Goal: Task Accomplishment & Management: Manage account settings

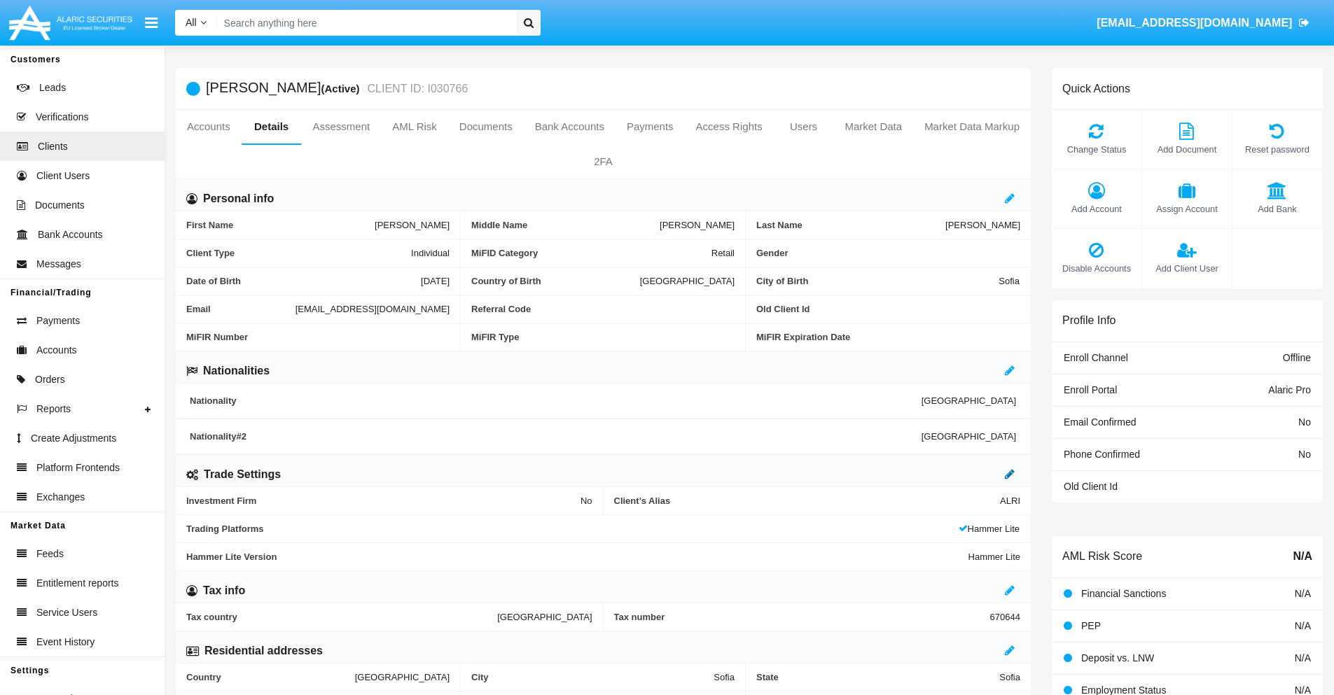
click at [1010, 474] on icon at bounding box center [1010, 473] width 10 height 11
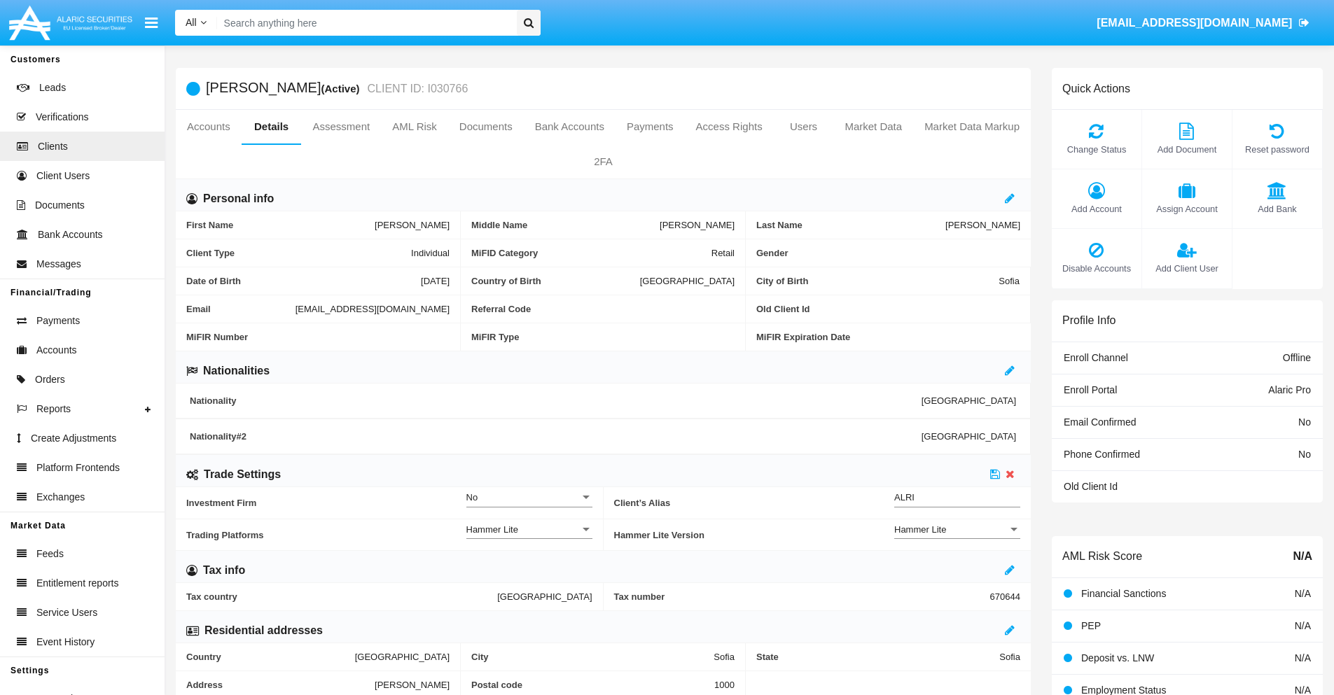
click at [957, 529] on div "Hammer Lite" at bounding box center [950, 530] width 113 height 12
click at [957, 537] on span "Hammer Lite Plus" at bounding box center [957, 537] width 126 height 27
click at [995, 474] on icon at bounding box center [995, 473] width 10 height 11
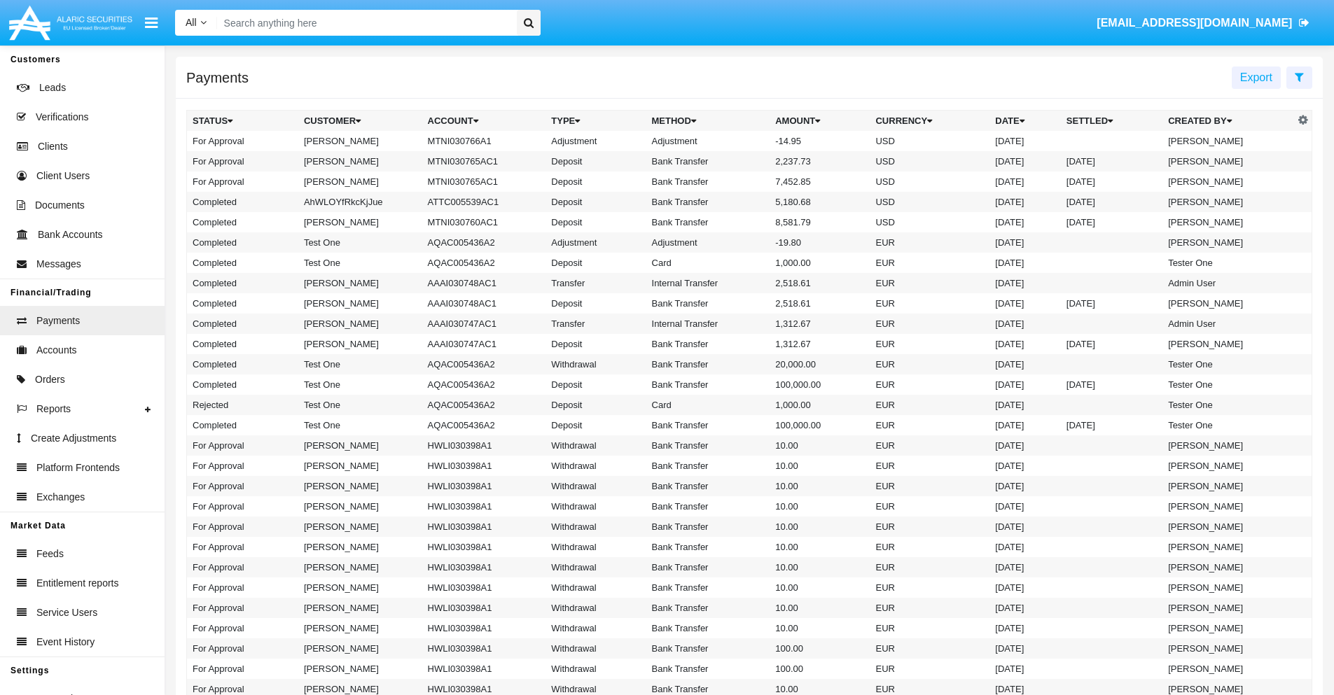
click at [477, 141] on td "MTNI030766A1" at bounding box center [484, 141] width 124 height 20
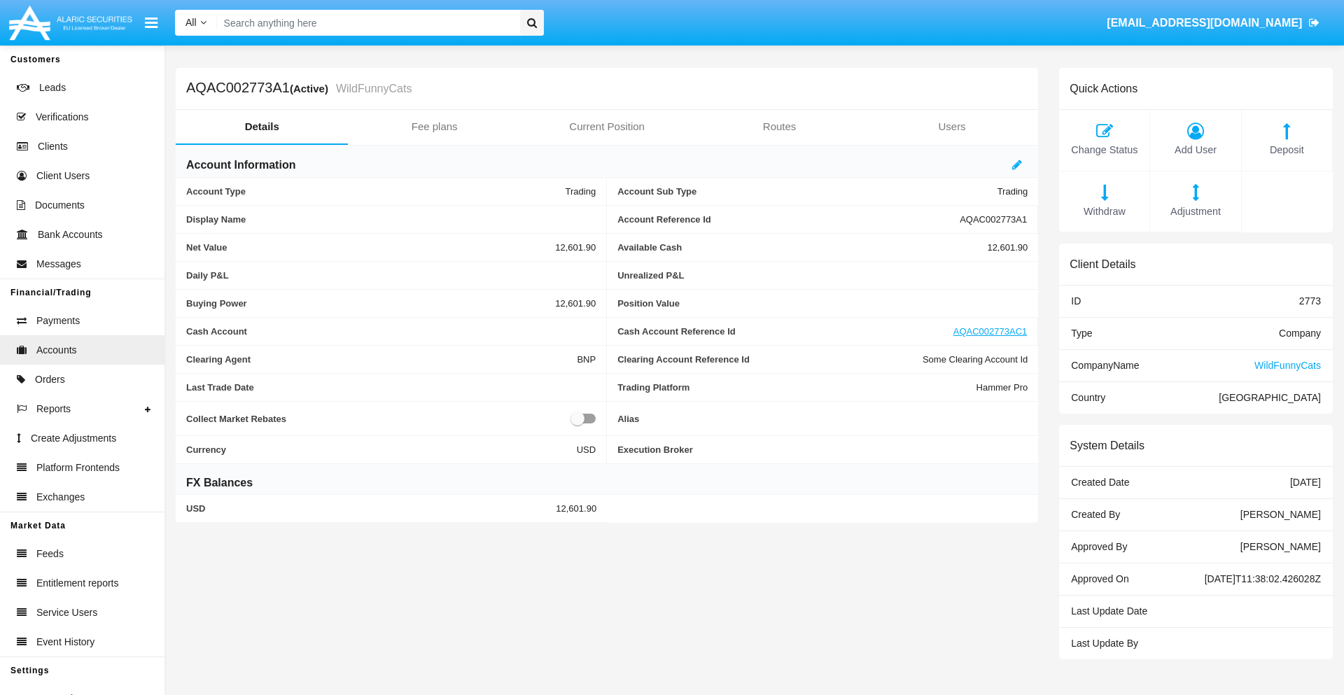
click at [1196, 211] on span "Adjustment" at bounding box center [1196, 211] width 76 height 15
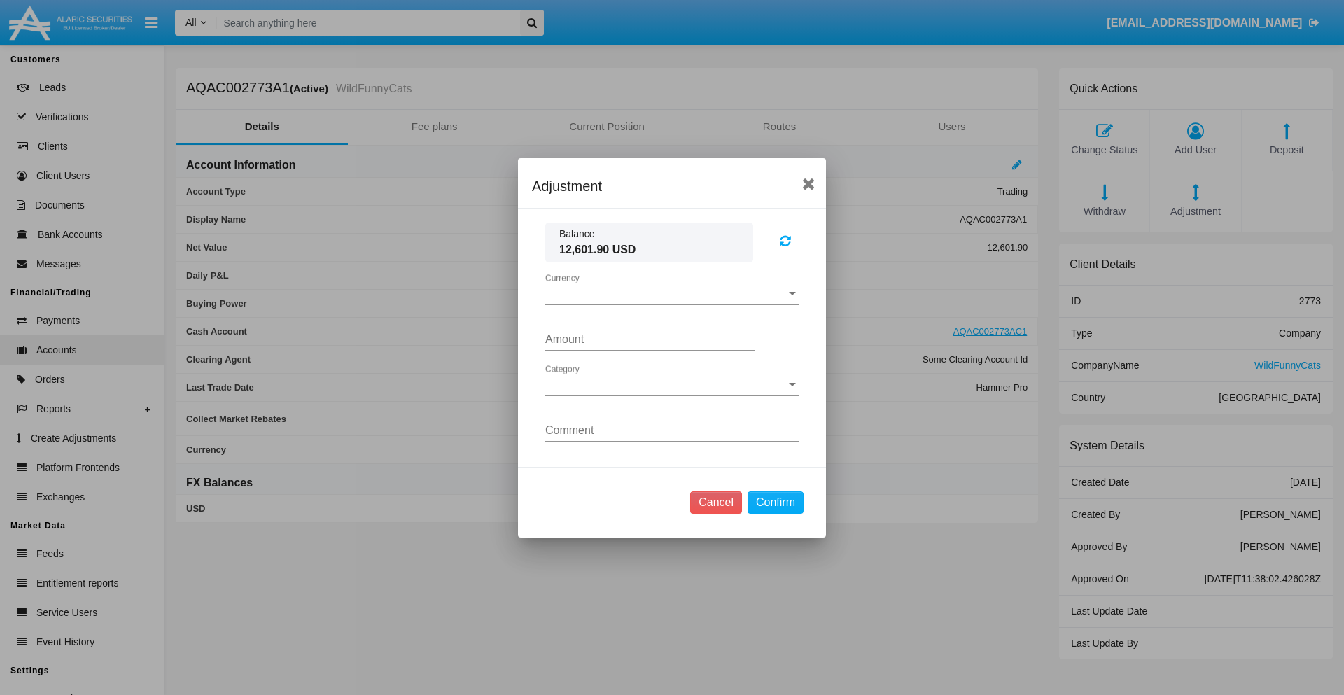
click at [672, 293] on span "Currency" at bounding box center [665, 294] width 241 height 13
click at [672, 304] on span "USD" at bounding box center [671, 305] width 253 height 34
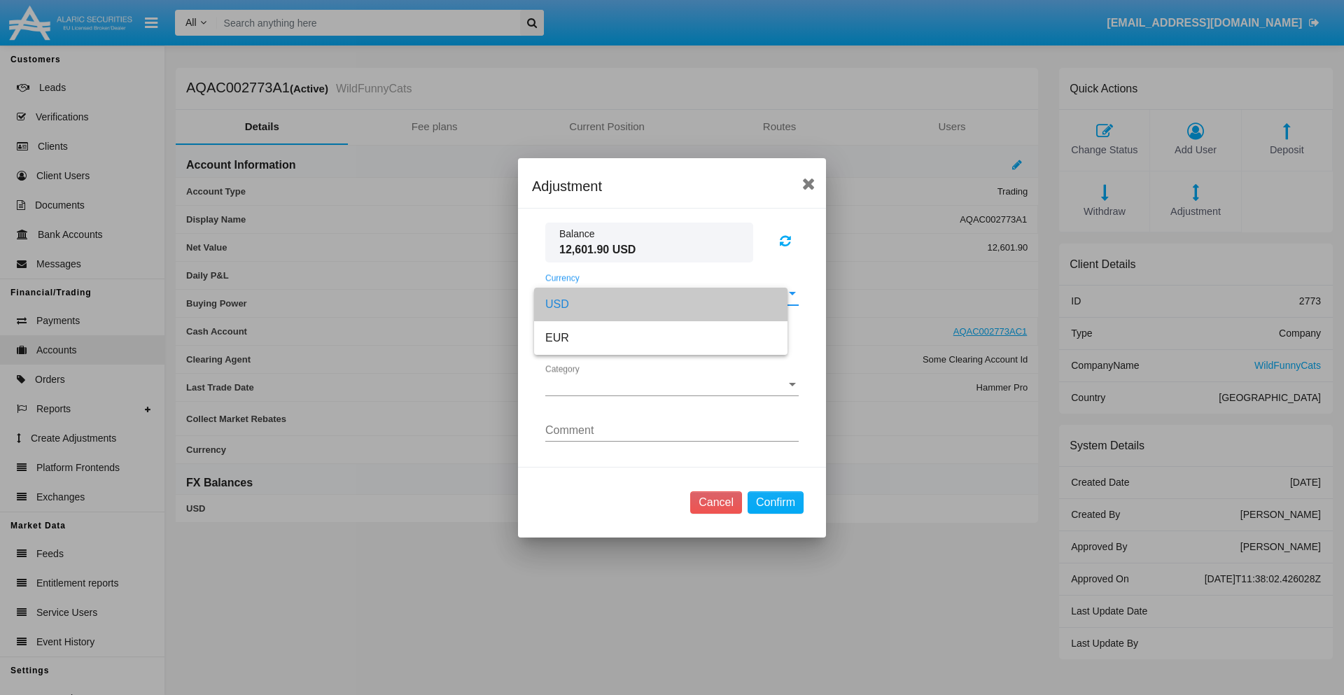
click at [672, 384] on span "Category" at bounding box center [665, 385] width 241 height 13
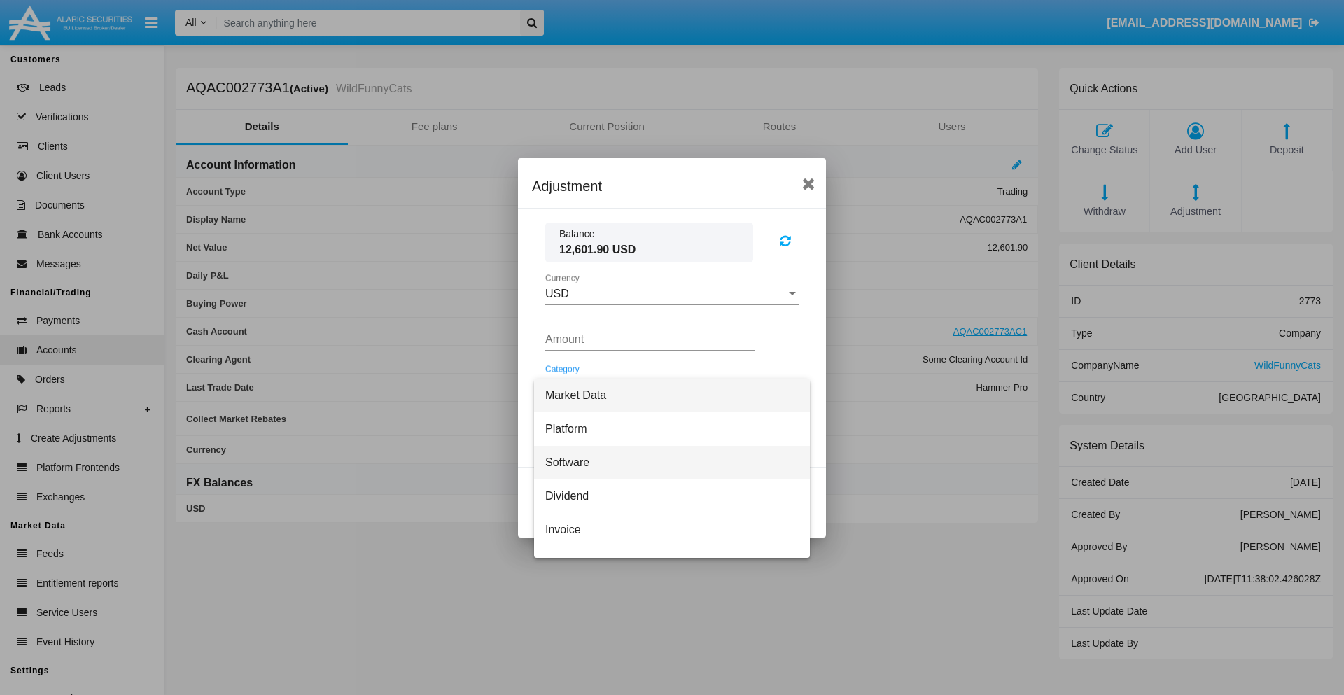
click at [667, 462] on span "Software" at bounding box center [671, 463] width 253 height 34
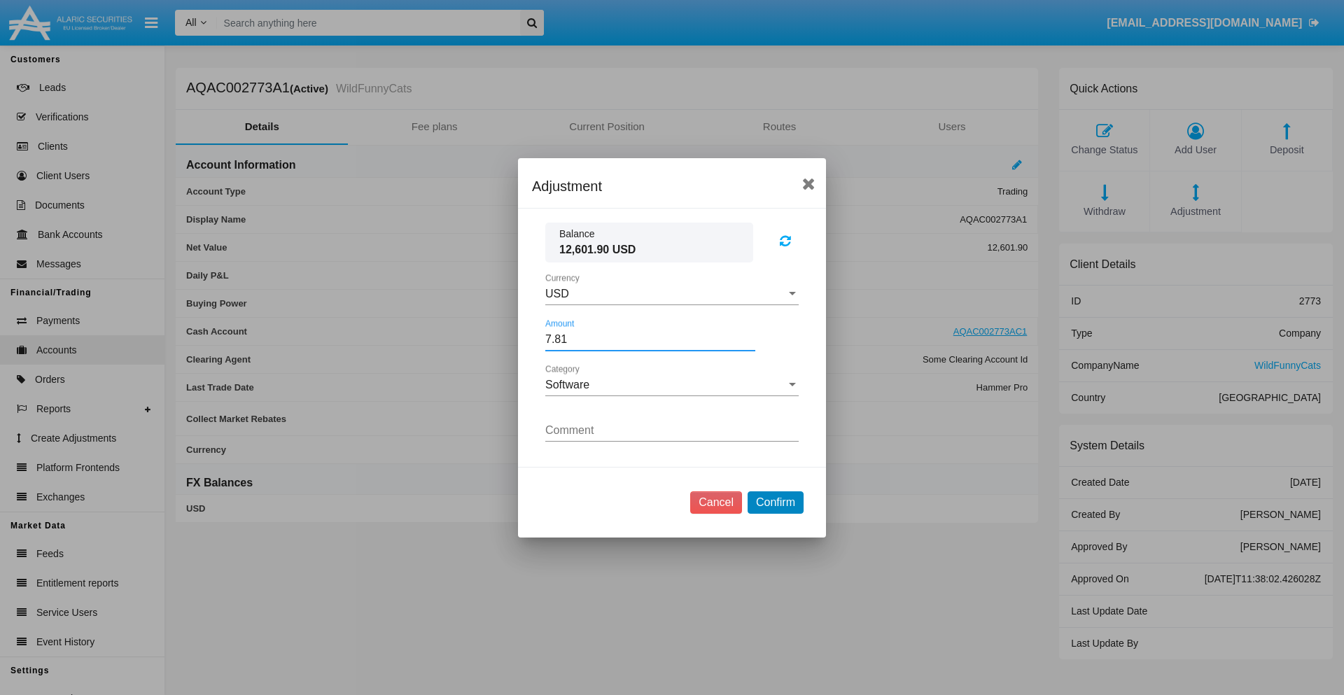
click at [775, 502] on button "Confirm" at bounding box center [776, 503] width 56 height 22
type input "7.8100"
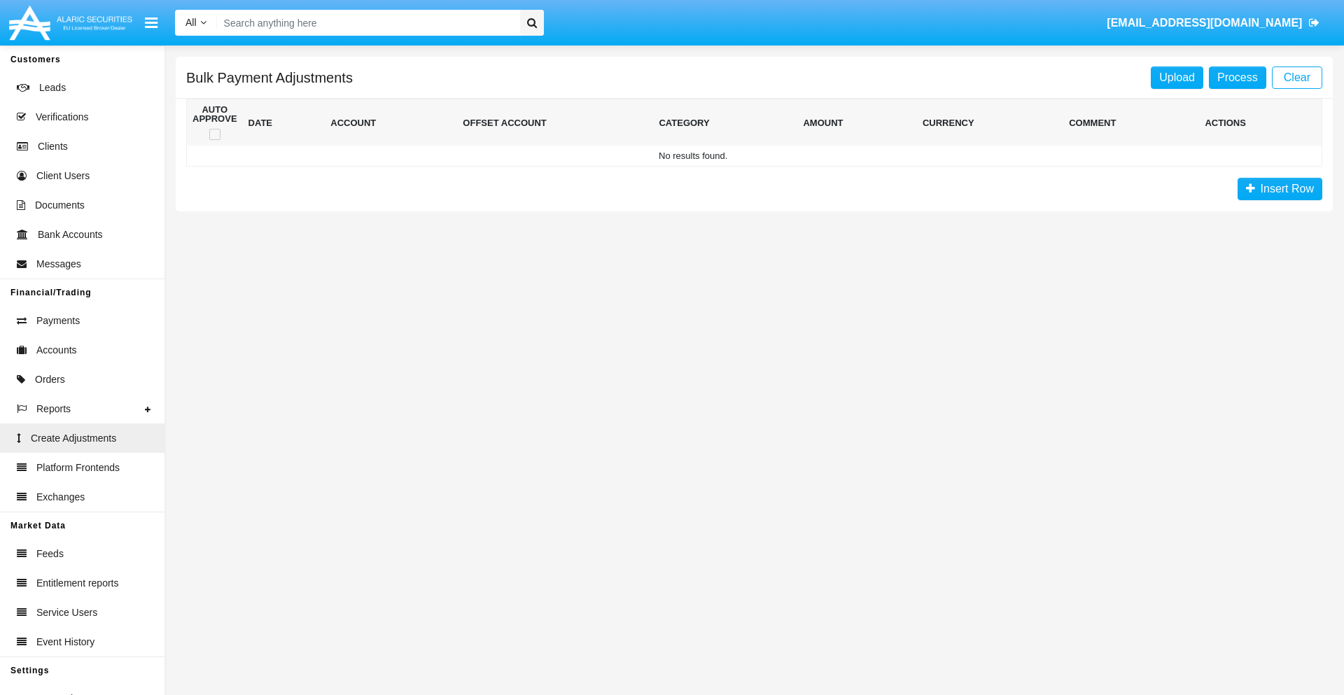
click at [1280, 189] on span "Insert Row" at bounding box center [1285, 189] width 59 height 12
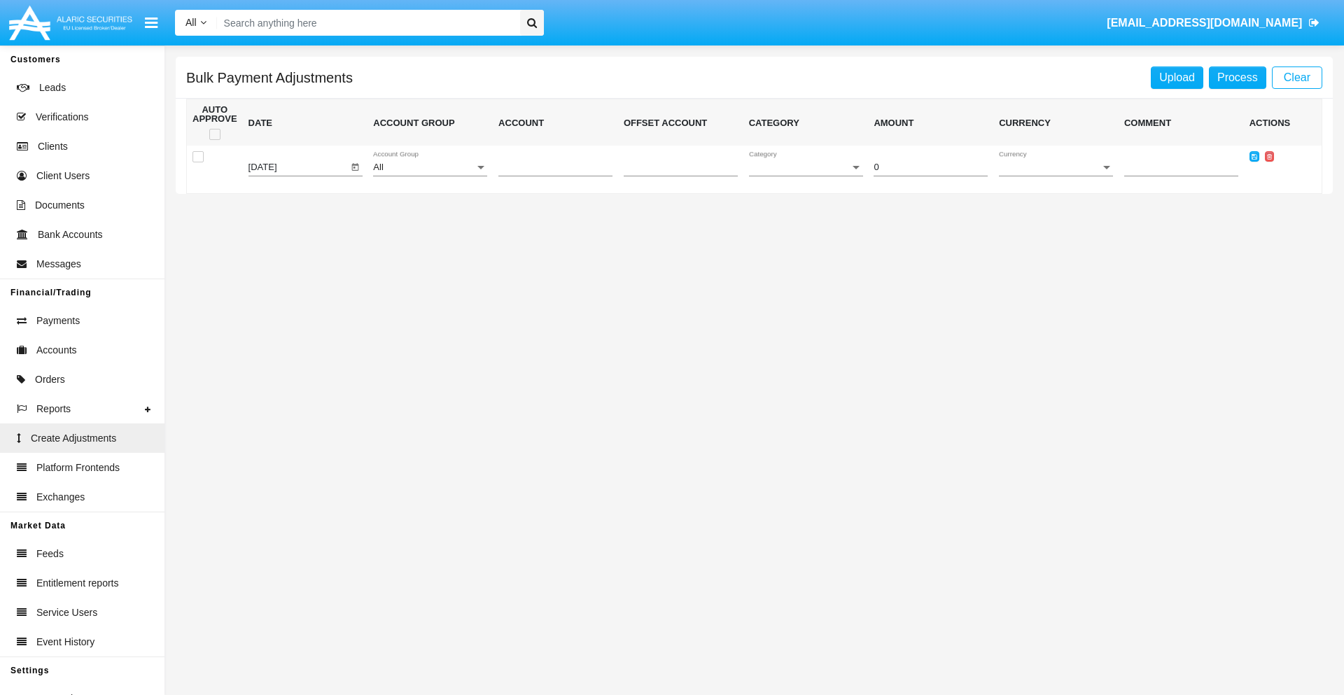
click at [430, 167] on div "All" at bounding box center [424, 167] width 102 height 11
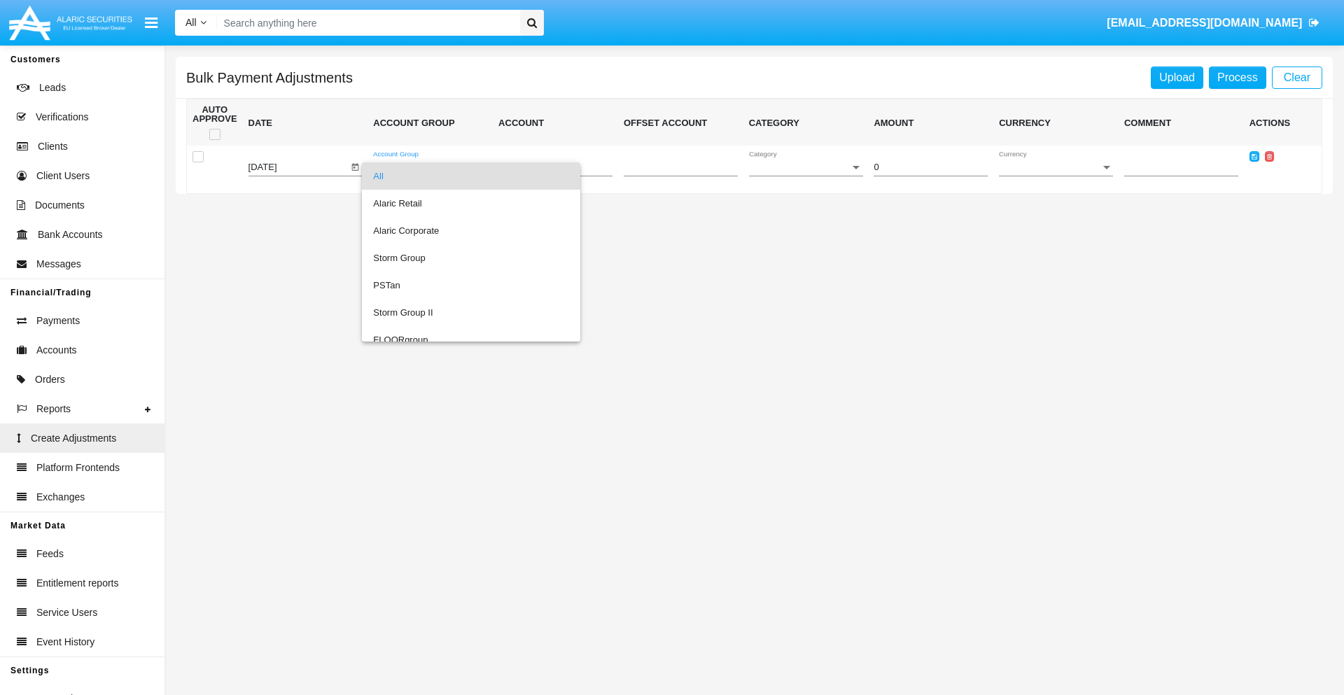
scroll to position [1323, 0]
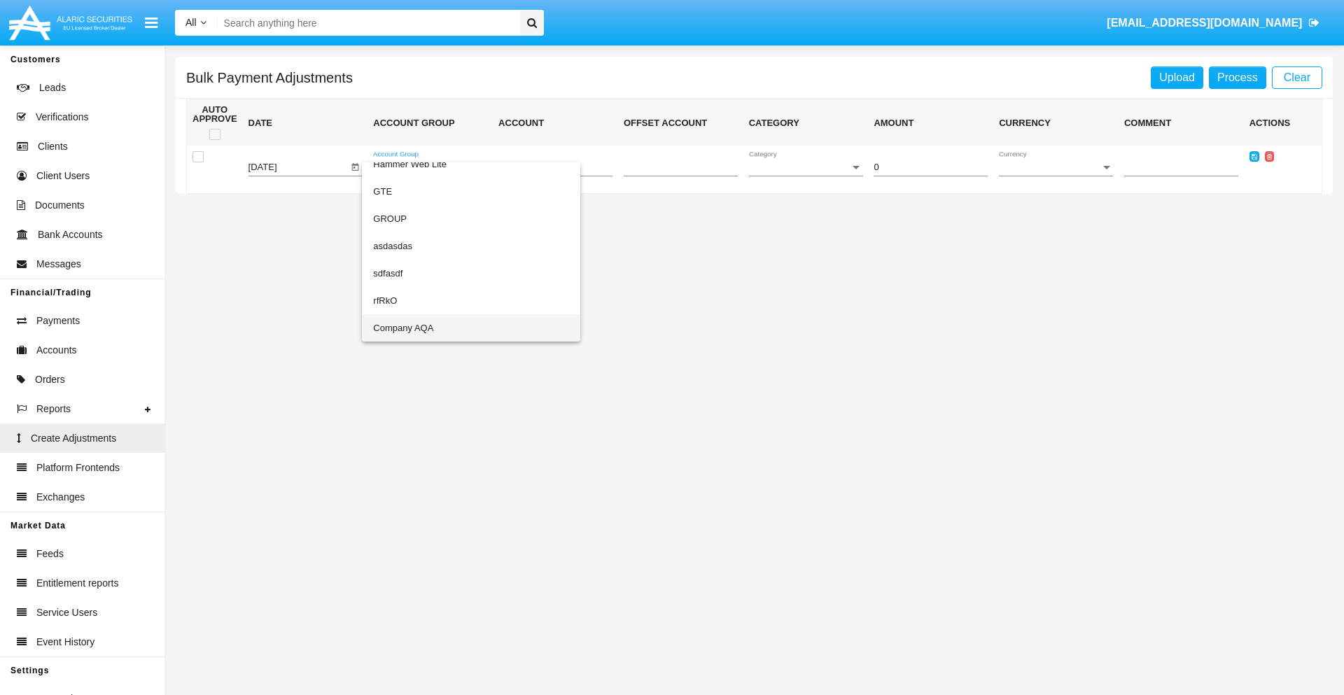
click at [443, 328] on span "Company AQA" at bounding box center [471, 327] width 196 height 27
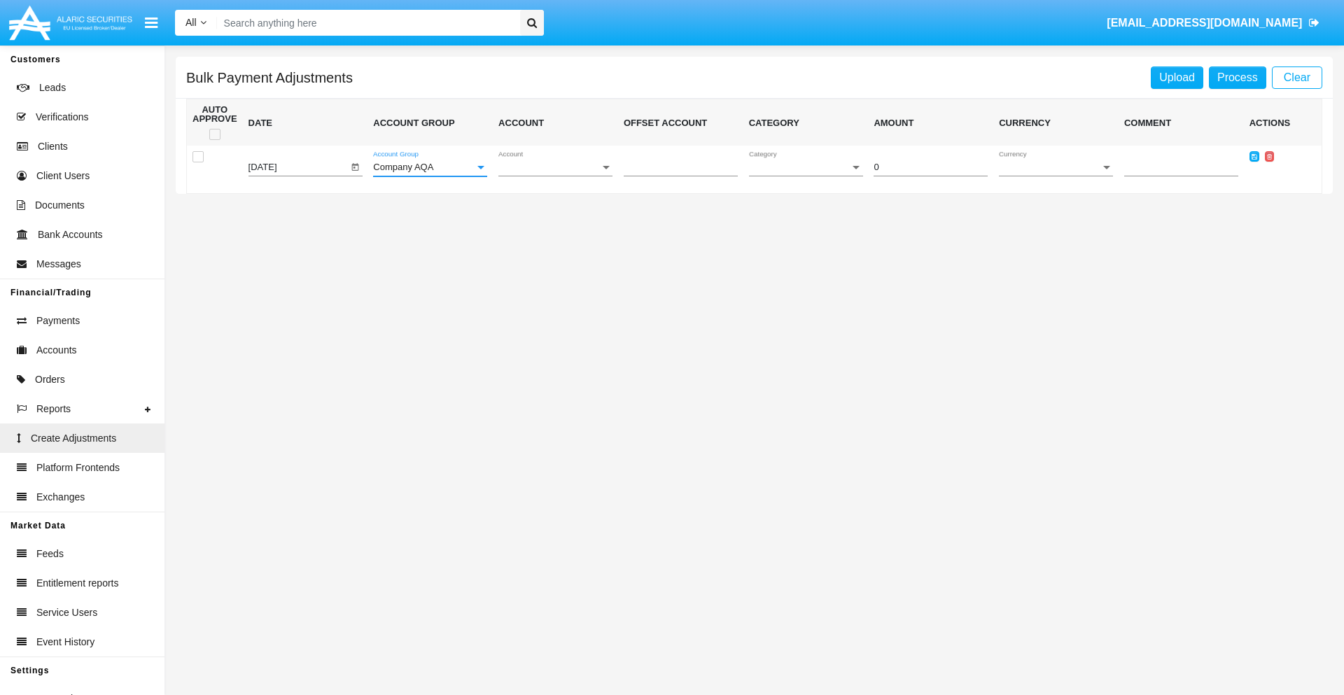
click at [555, 167] on span "Account" at bounding box center [550, 167] width 102 height 11
click at [550, 230] on span "AQAC002773A2" at bounding box center [556, 230] width 114 height 27
click at [806, 167] on span "Category" at bounding box center [800, 167] width 102 height 11
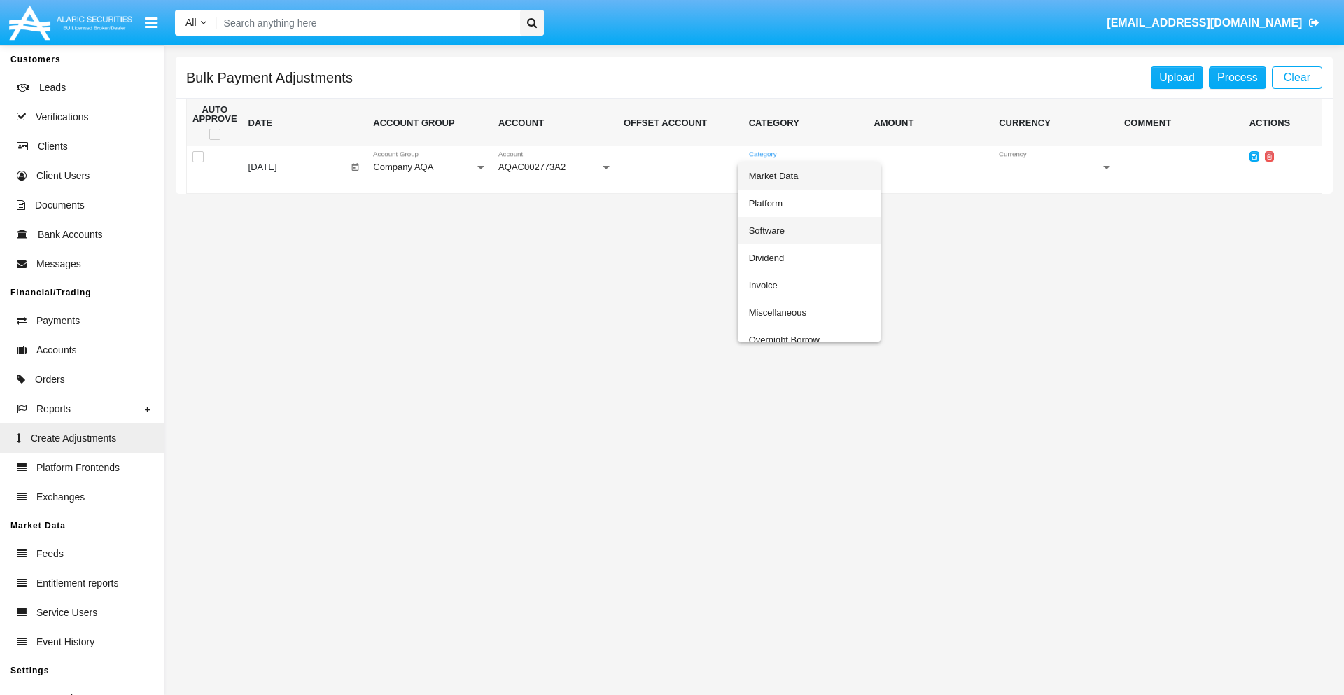
click at [809, 230] on span "Software" at bounding box center [809, 230] width 120 height 27
type input "-11.17"
click at [1056, 167] on span "Currency" at bounding box center [1050, 167] width 102 height 11
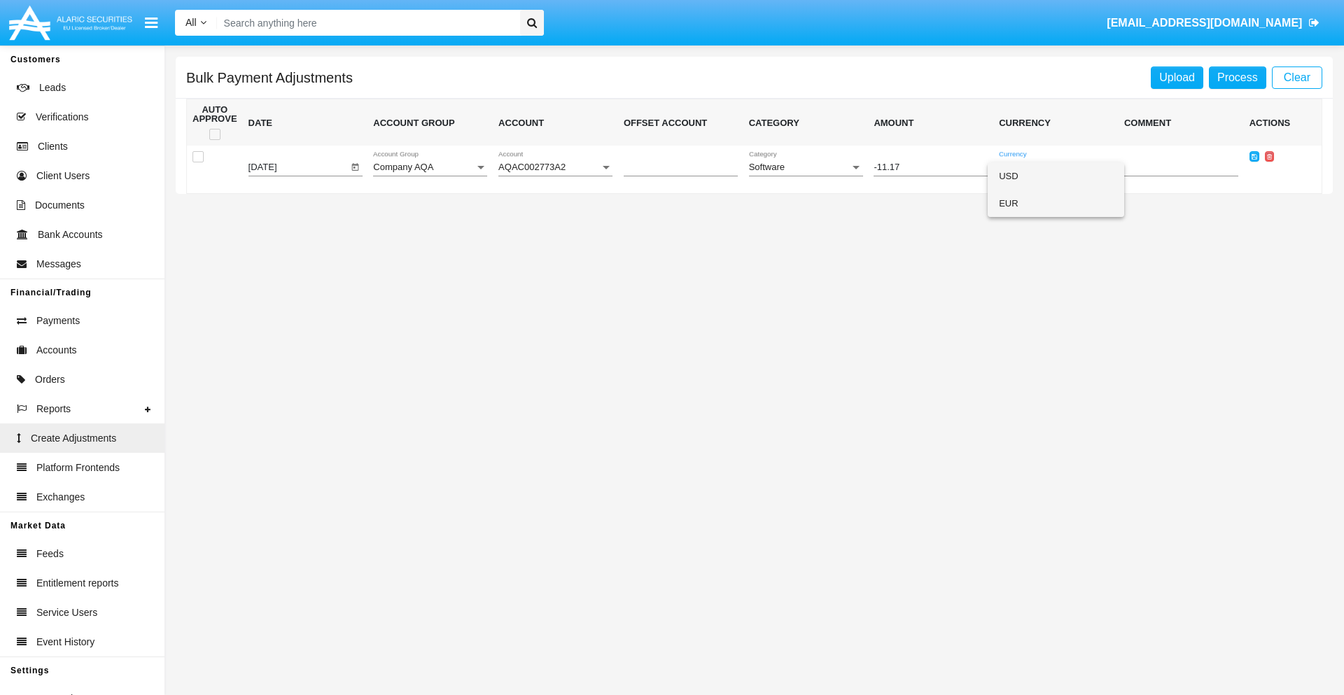
click at [1056, 203] on span "EUR" at bounding box center [1056, 203] width 114 height 27
click at [1254, 156] on icon at bounding box center [1255, 156] width 6 height 6
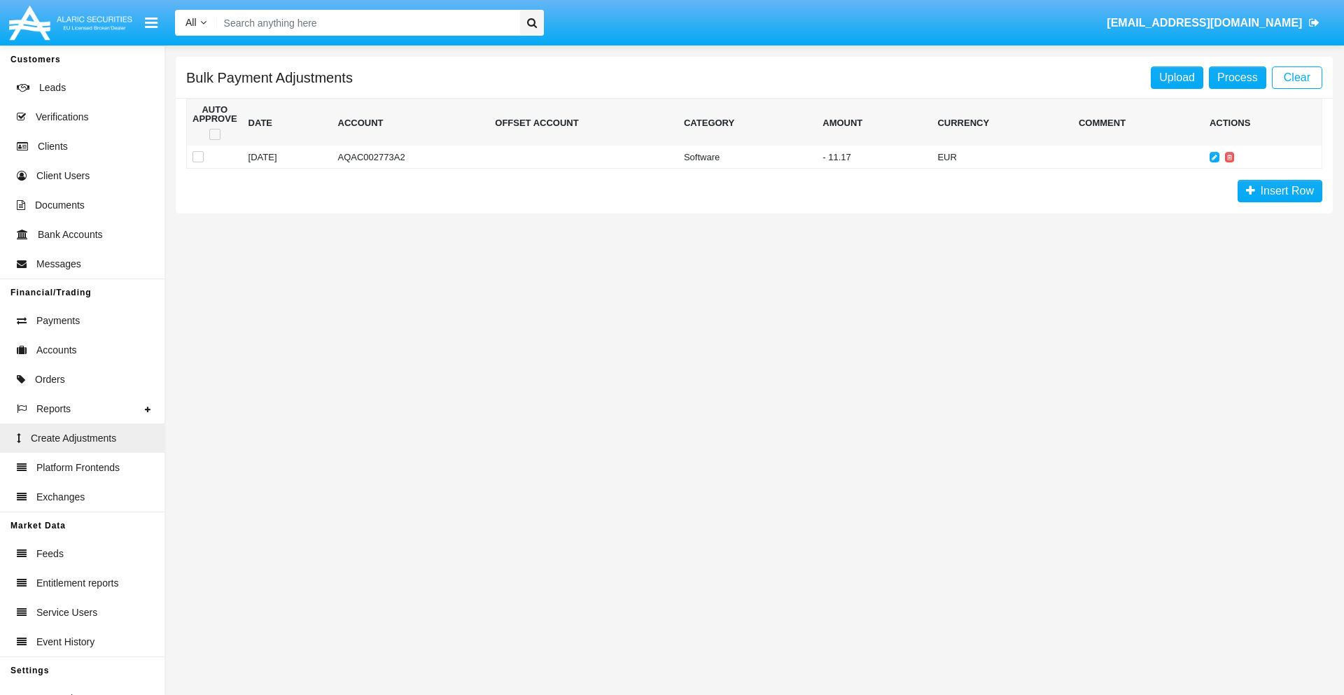
click at [214, 134] on span at bounding box center [214, 134] width 11 height 11
click at [214, 140] on input "checkbox" at bounding box center [214, 140] width 1 height 1
checkbox input "true"
click at [1237, 77] on link "Process" at bounding box center [1237, 78] width 57 height 22
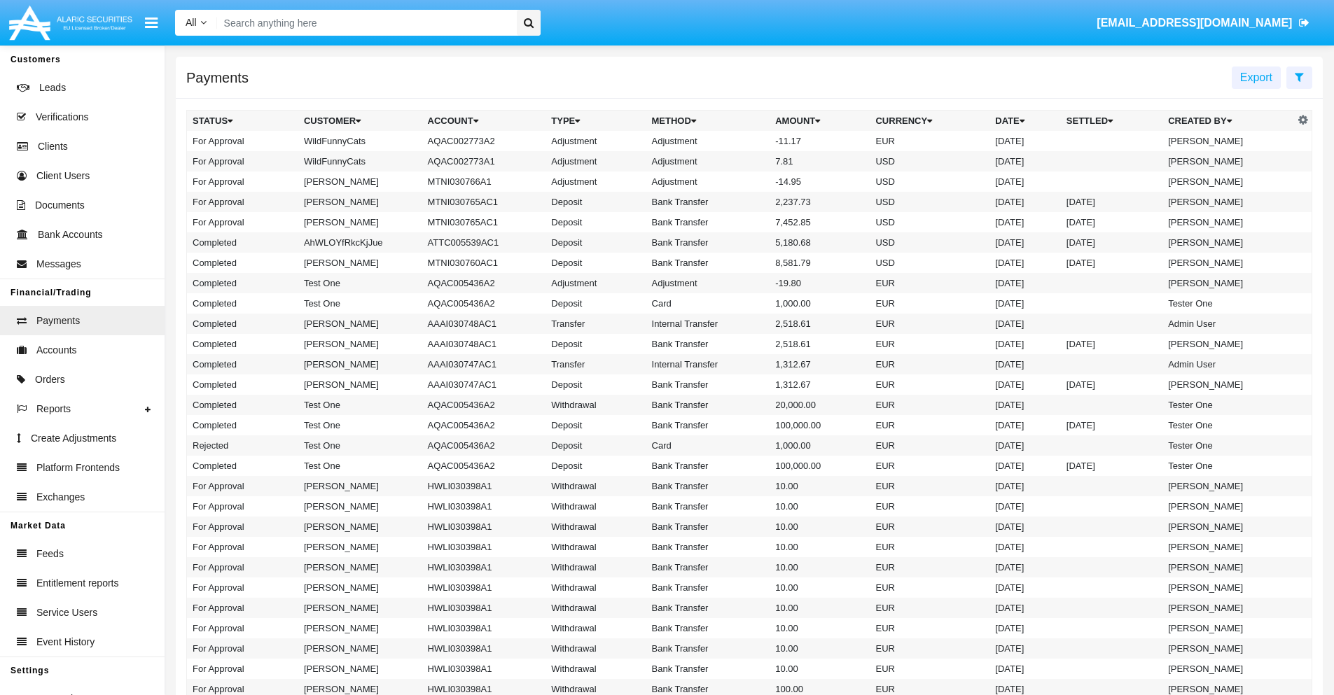
click at [749, 141] on td "Adjustment" at bounding box center [708, 141] width 124 height 20
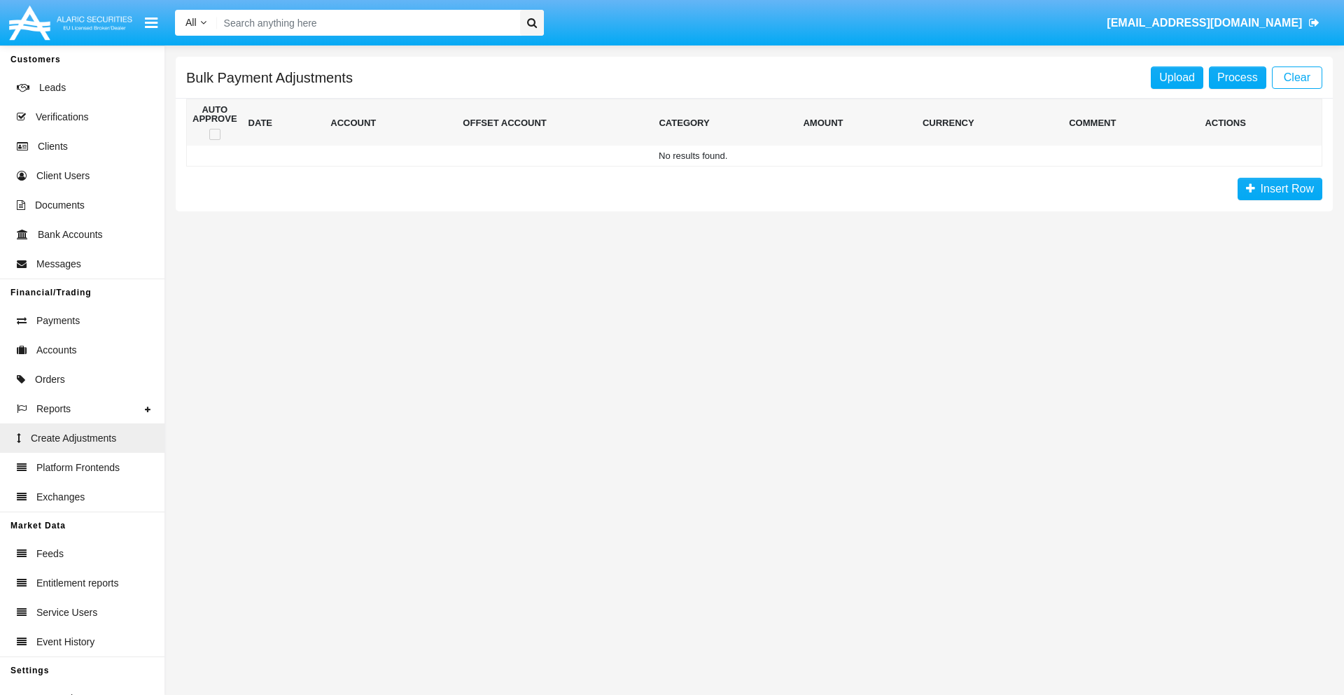
click at [1280, 189] on span "Insert Row" at bounding box center [1285, 189] width 59 height 12
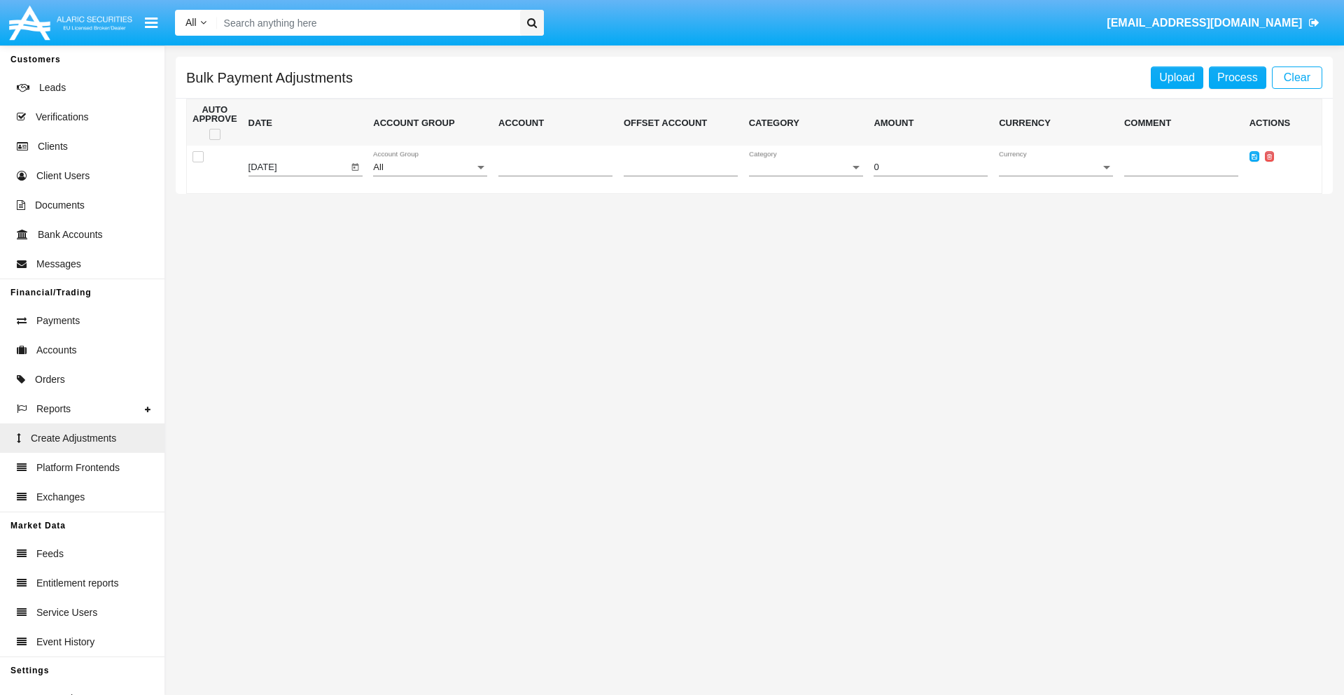
click at [430, 167] on div "All" at bounding box center [424, 167] width 102 height 11
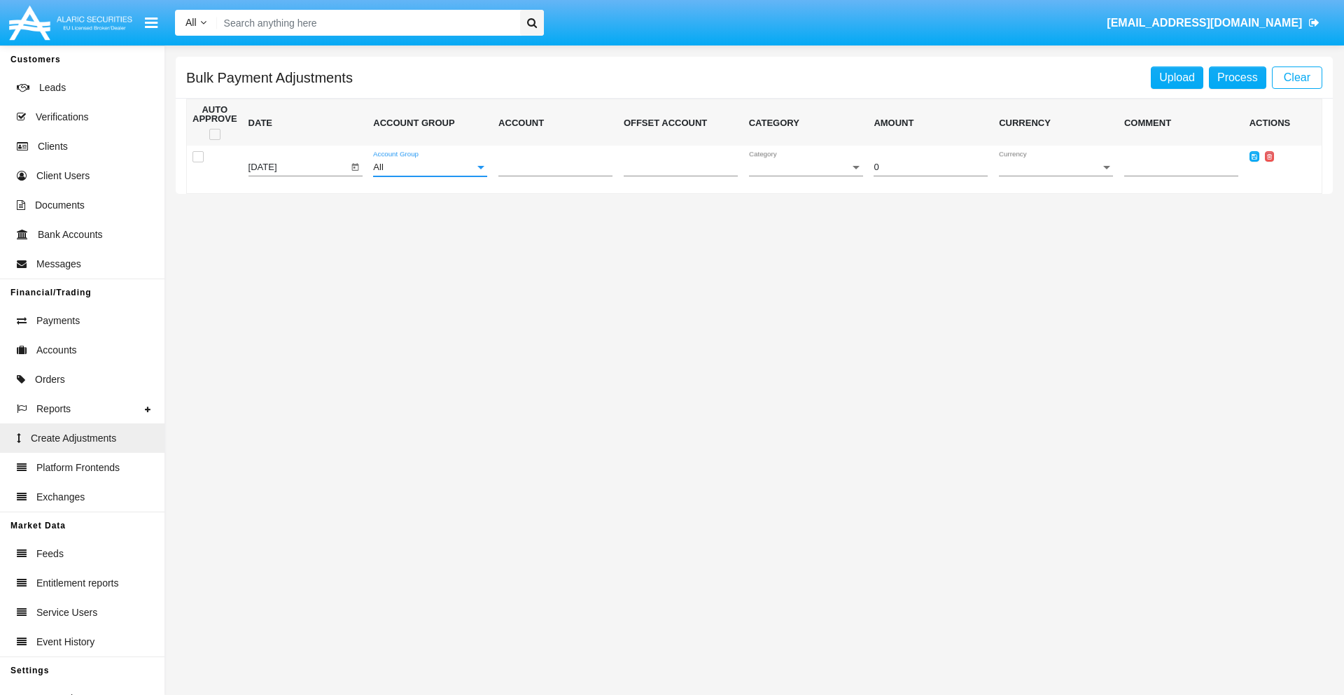
scroll to position [1323, 0]
click at [555, 167] on span "Account" at bounding box center [550, 167] width 102 height 11
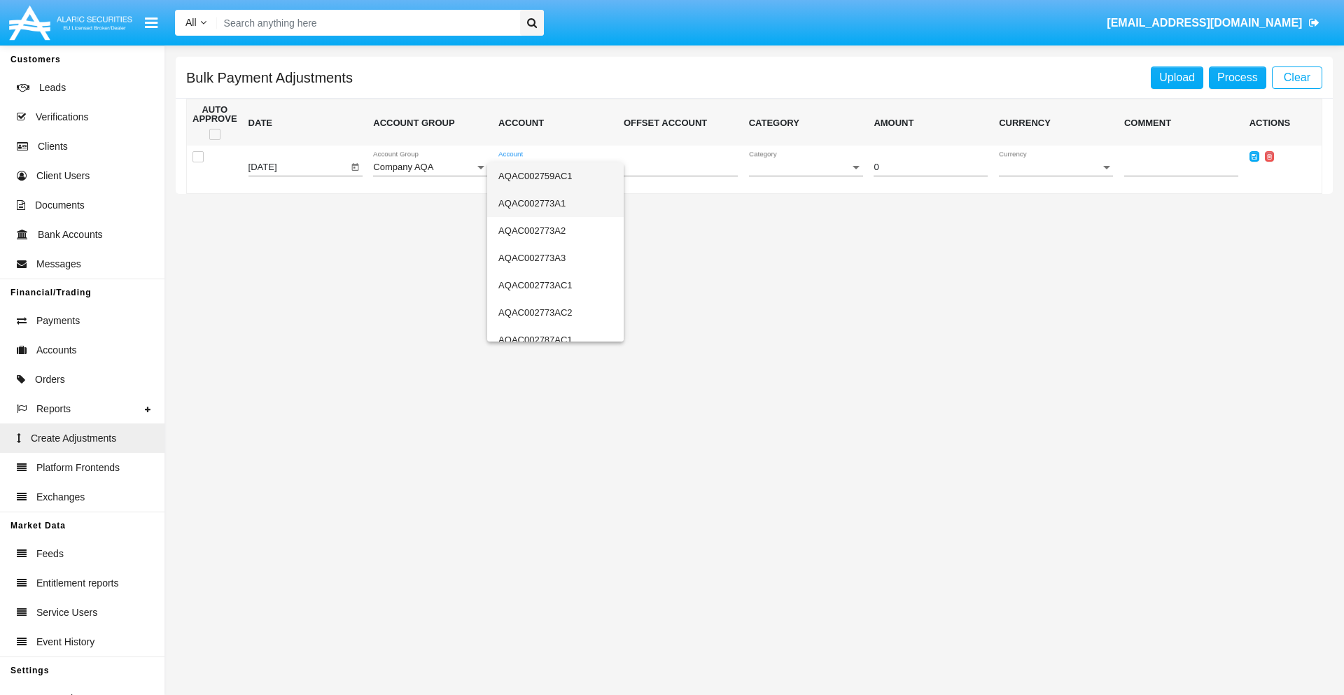
click at [550, 203] on span "AQAC002773A1" at bounding box center [556, 203] width 114 height 27
click at [806, 167] on span "Category" at bounding box center [800, 167] width 102 height 11
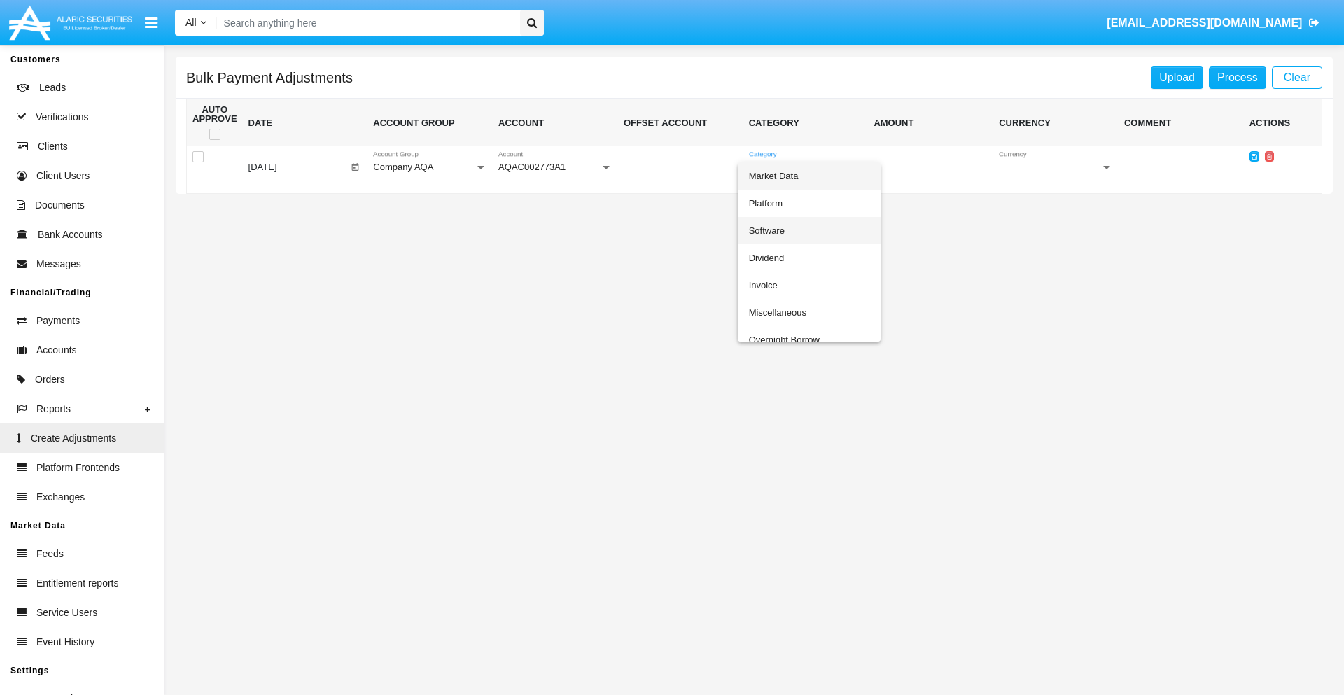
click at [809, 230] on span "Software" at bounding box center [809, 230] width 120 height 27
type input "-80.81"
click at [1056, 167] on span "Currency" at bounding box center [1050, 167] width 102 height 11
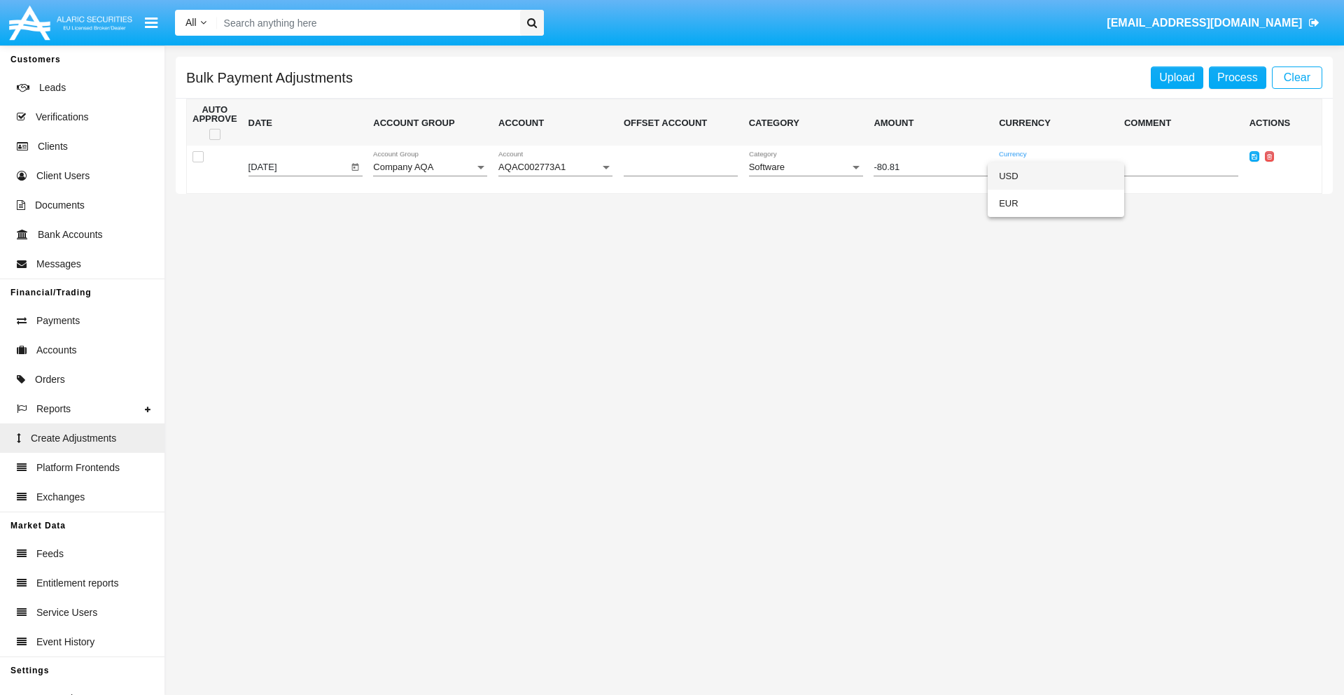
click at [1056, 176] on span "USD" at bounding box center [1056, 175] width 114 height 27
click at [1254, 156] on icon at bounding box center [1255, 156] width 6 height 6
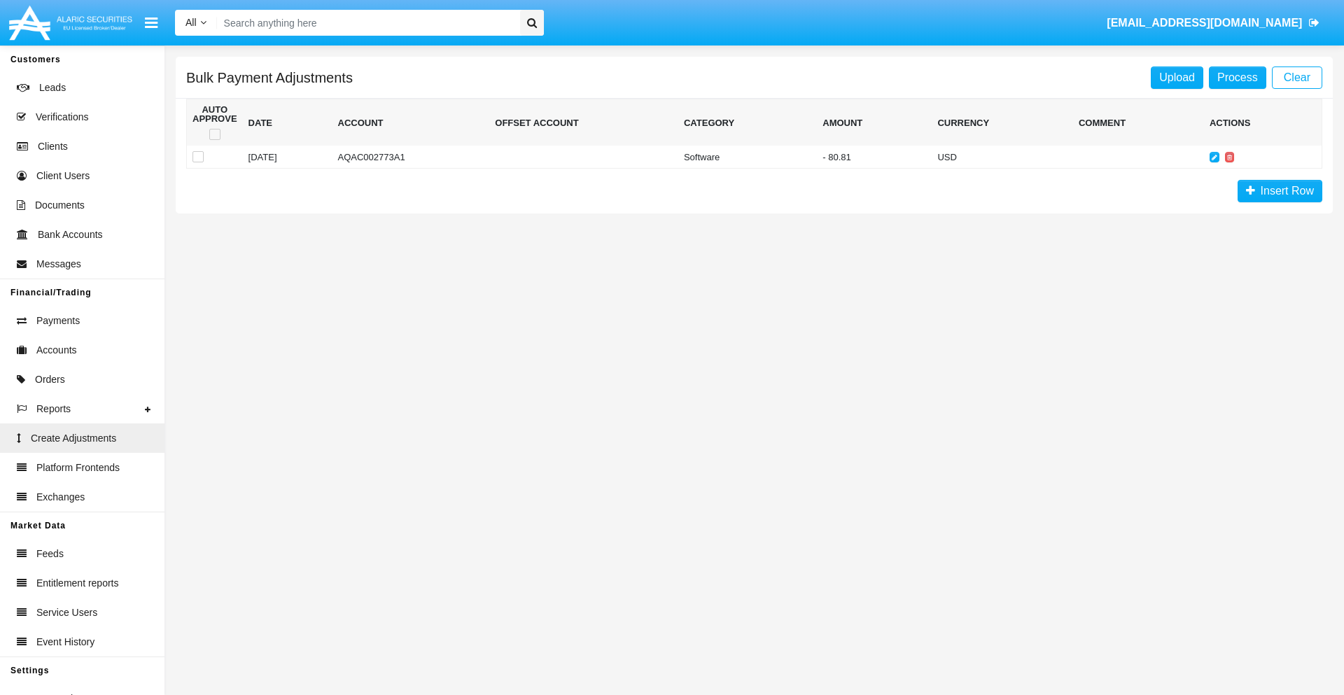
click at [214, 134] on span at bounding box center [214, 134] width 11 height 11
click at [214, 140] on input "checkbox" at bounding box center [214, 140] width 1 height 1
checkbox input "true"
click at [1237, 77] on link "Process" at bounding box center [1237, 78] width 57 height 22
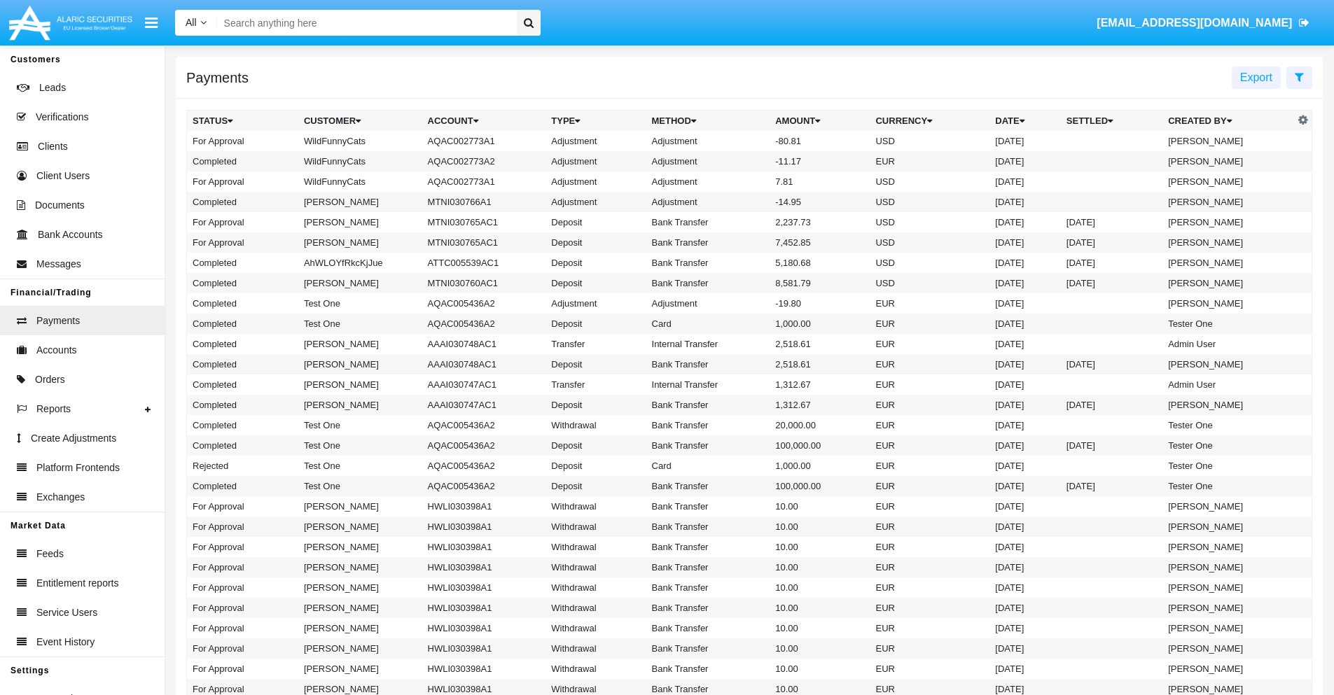
click at [749, 141] on td "Adjustment" at bounding box center [708, 141] width 124 height 20
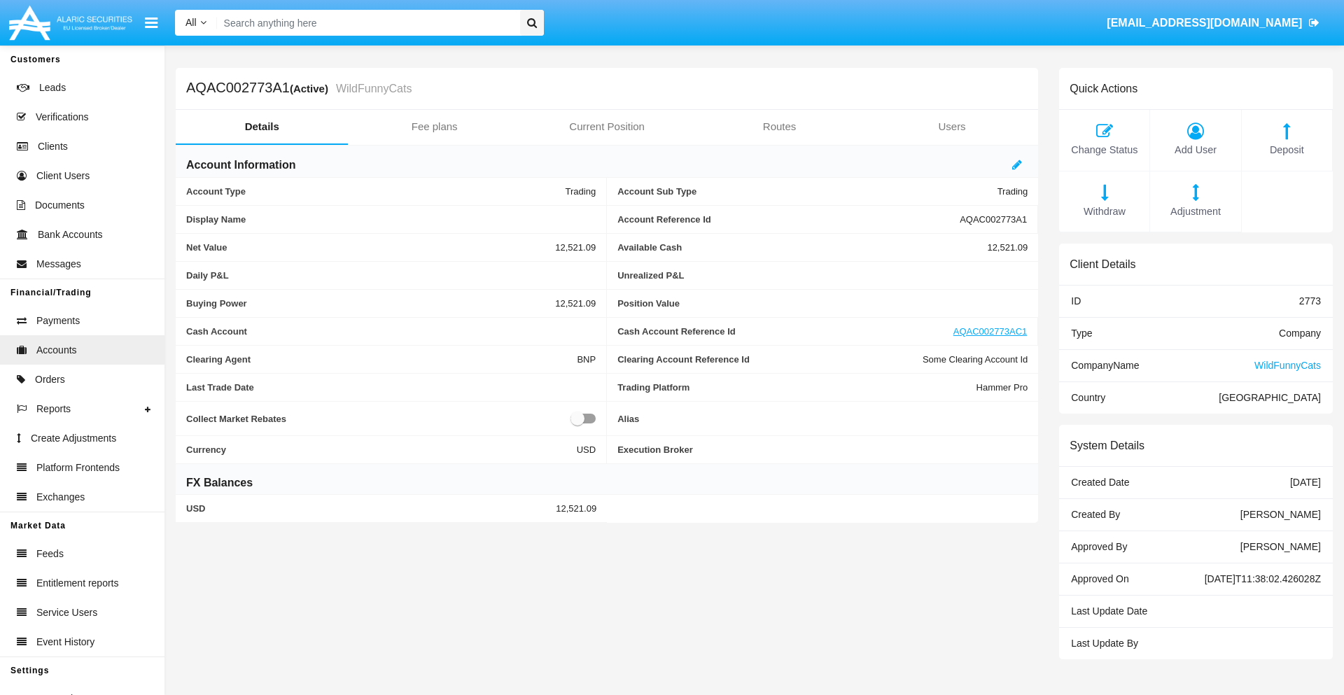
click at [1287, 150] on span "Deposit" at bounding box center [1287, 150] width 76 height 15
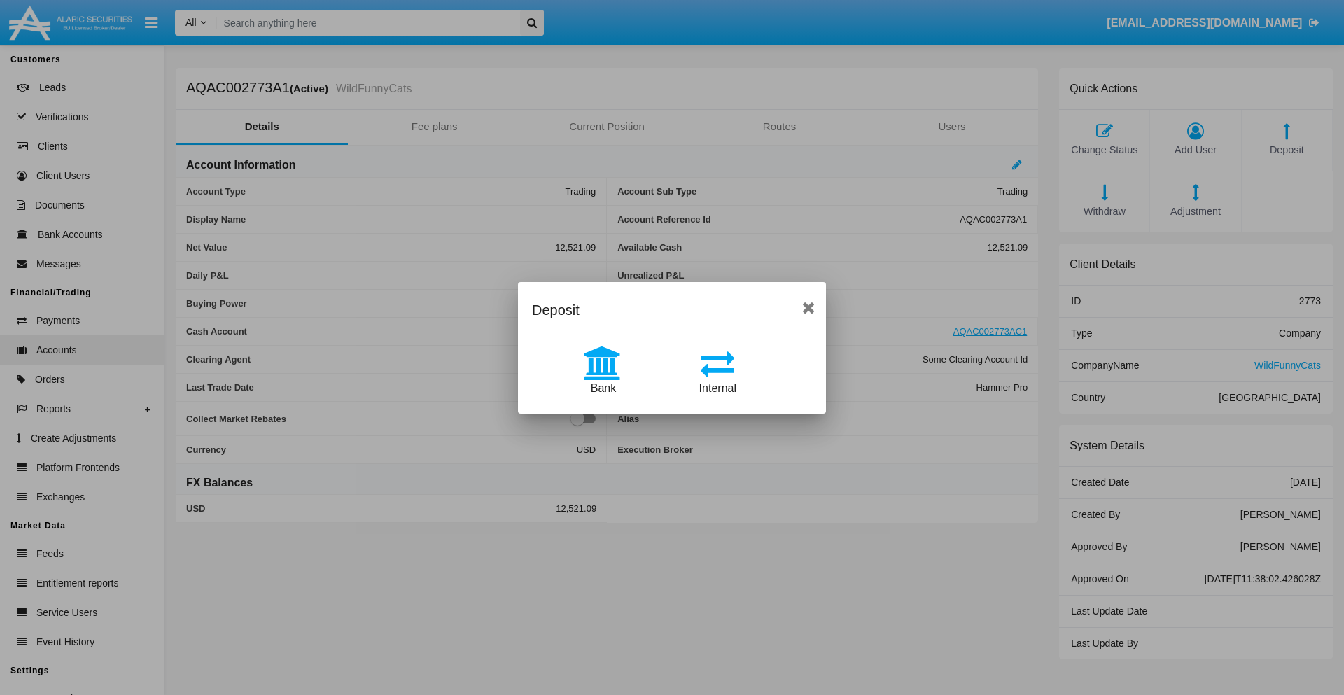
click at [603, 388] on span "Bank" at bounding box center [603, 388] width 25 height 12
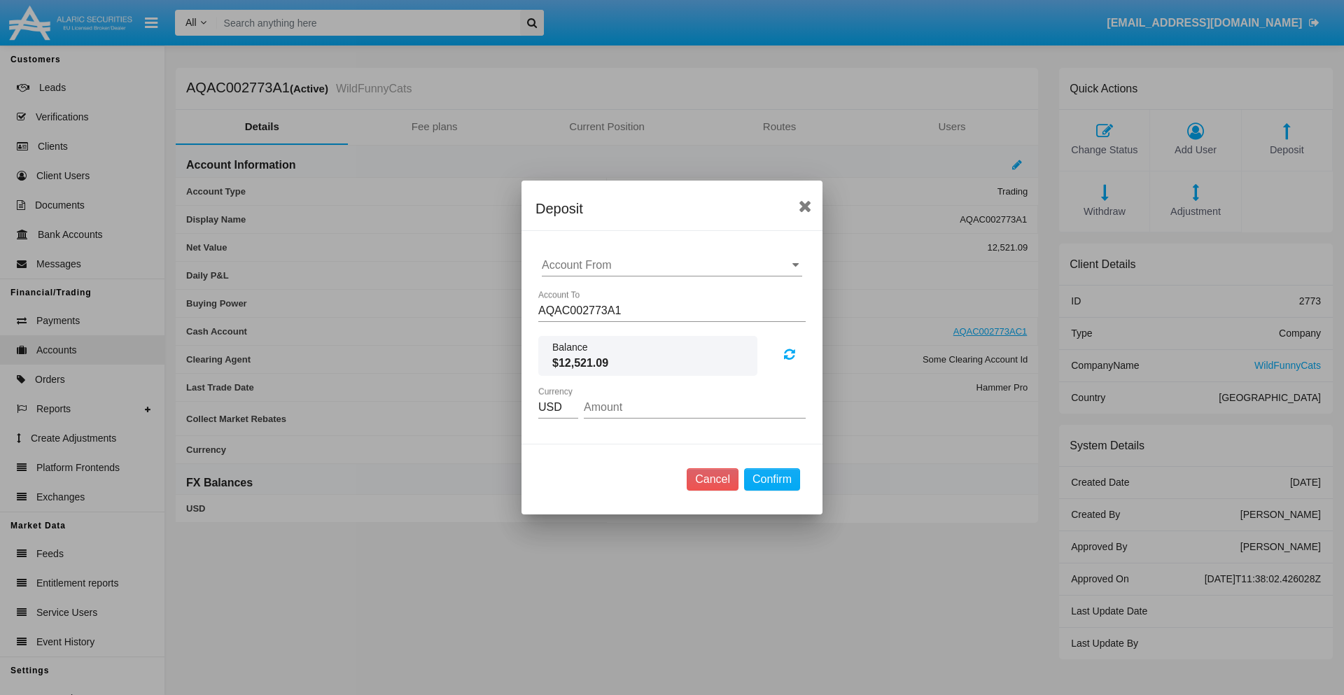
click at [672, 265] on input "Account From" at bounding box center [672, 265] width 260 height 13
click at [572, 293] on span "ACDC" at bounding box center [573, 293] width 32 height 12
type input "ACDC"
type input "98.62"
click at [772, 480] on button "Confirm" at bounding box center [772, 479] width 56 height 22
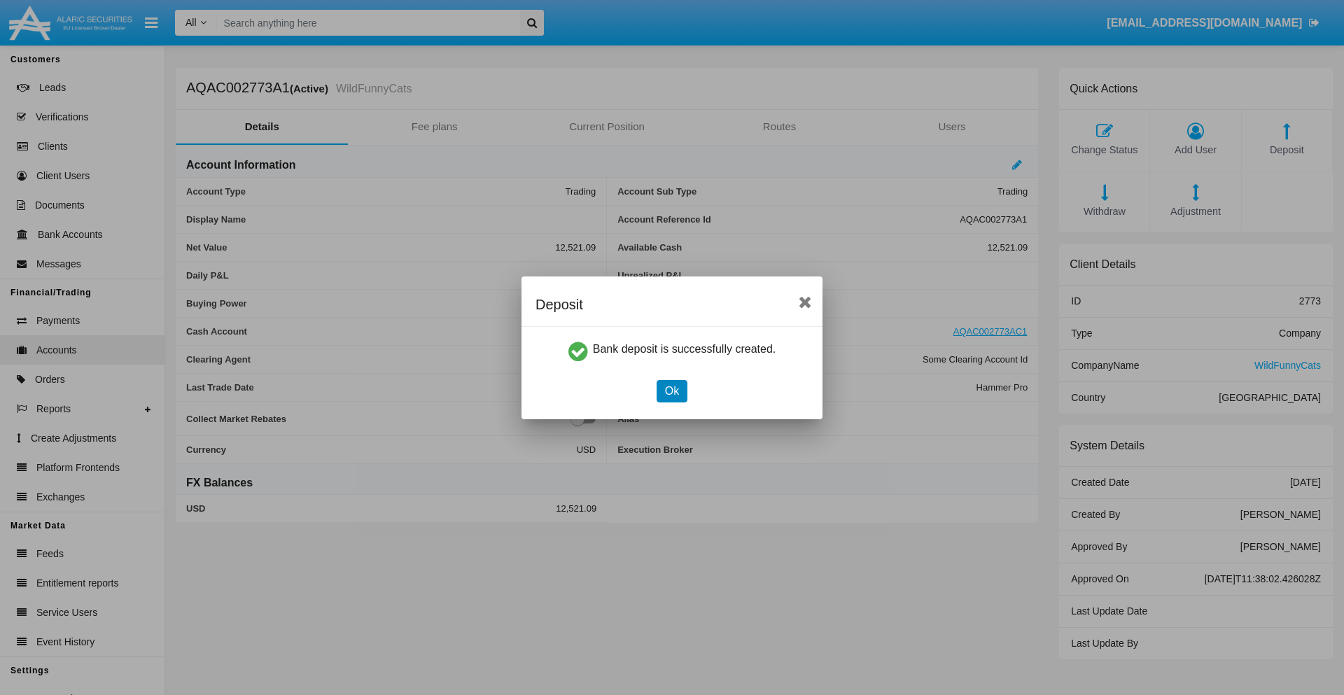
click at [672, 391] on button "Ok" at bounding box center [672, 391] width 31 height 22
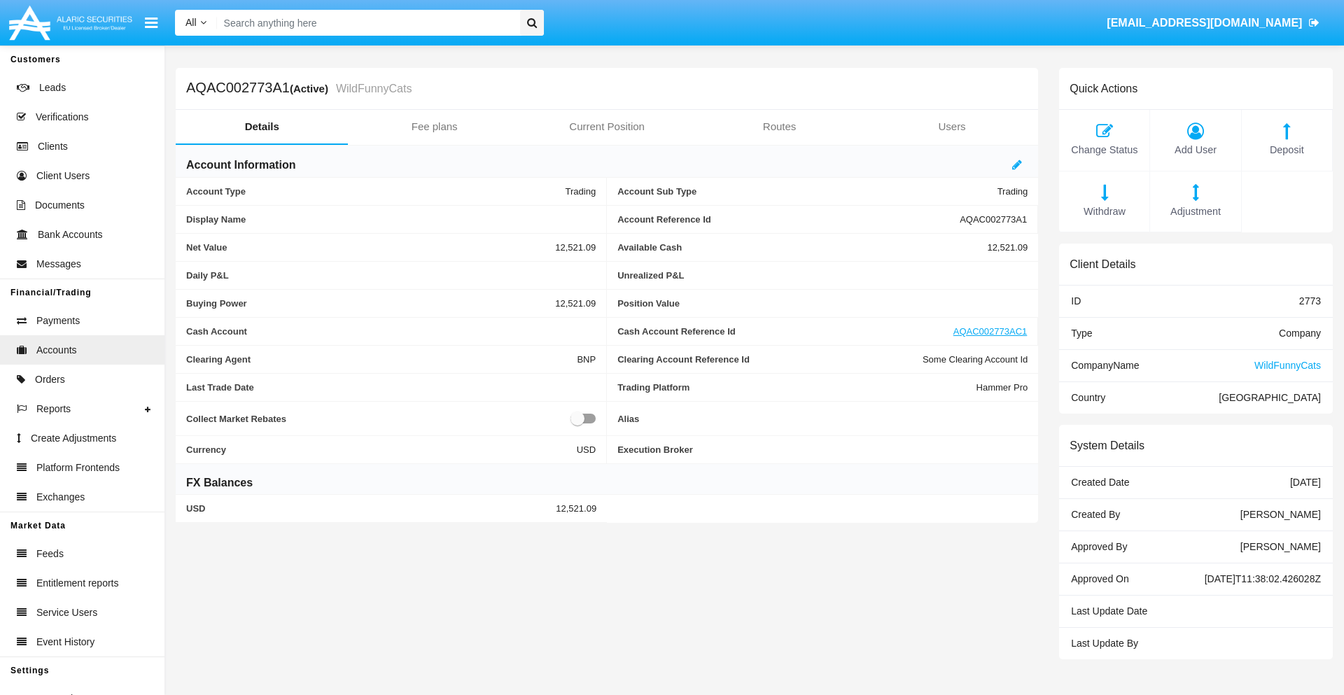
click at [1287, 150] on span "Deposit" at bounding box center [1287, 150] width 76 height 15
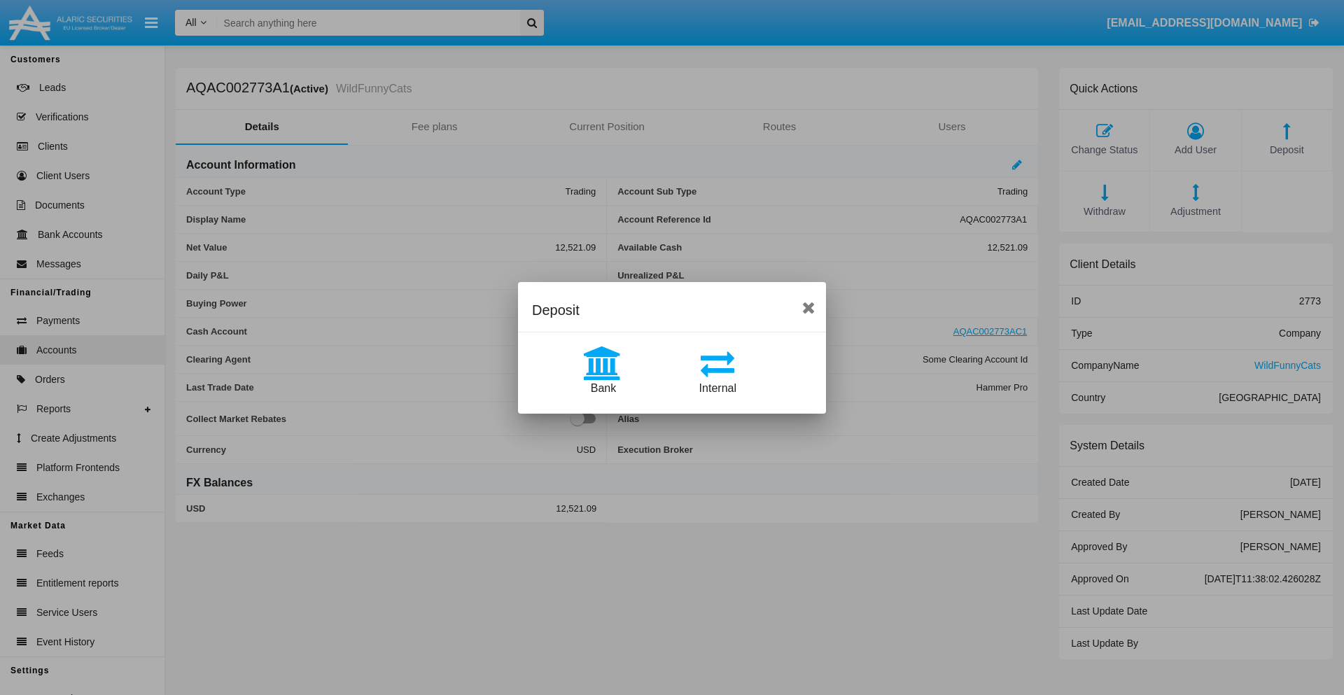
click at [718, 388] on span "Internal" at bounding box center [718, 388] width 37 height 12
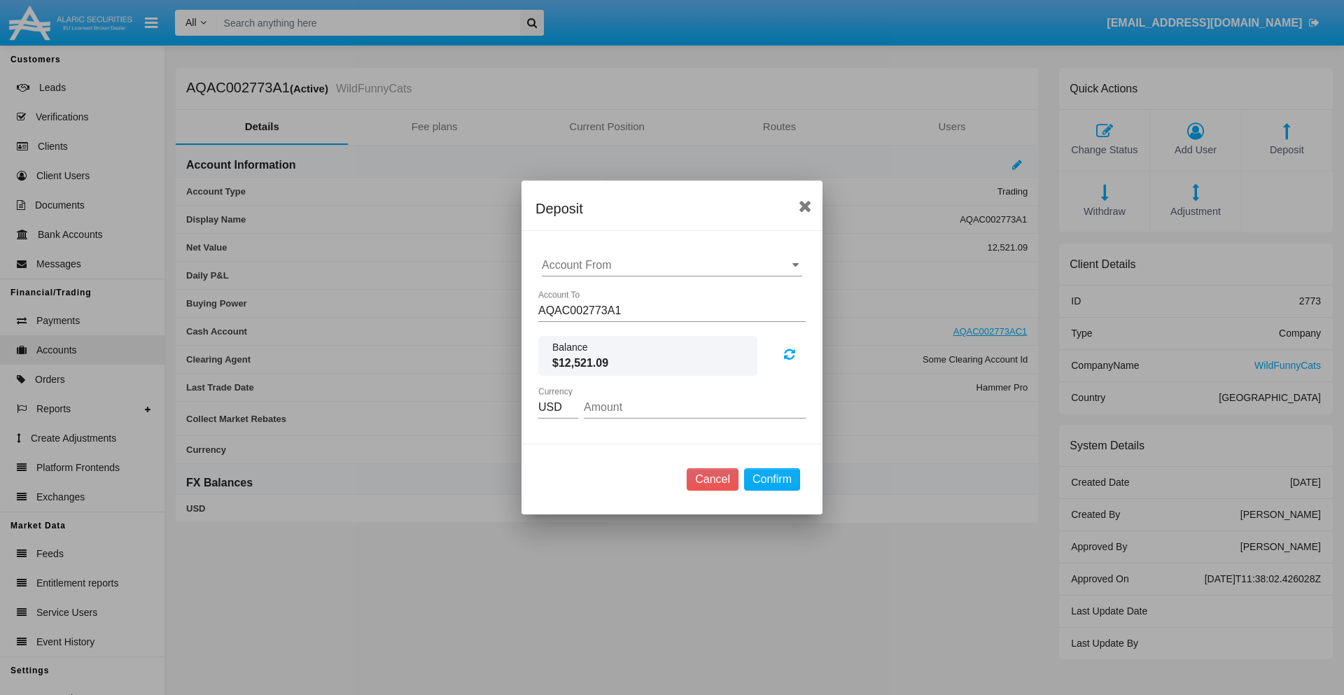
click at [672, 265] on input "Account From" at bounding box center [672, 265] width 260 height 13
click at [602, 326] on span "AQAC002773AC1" at bounding box center [602, 327] width 91 height 12
type input "AQAC002773AC1"
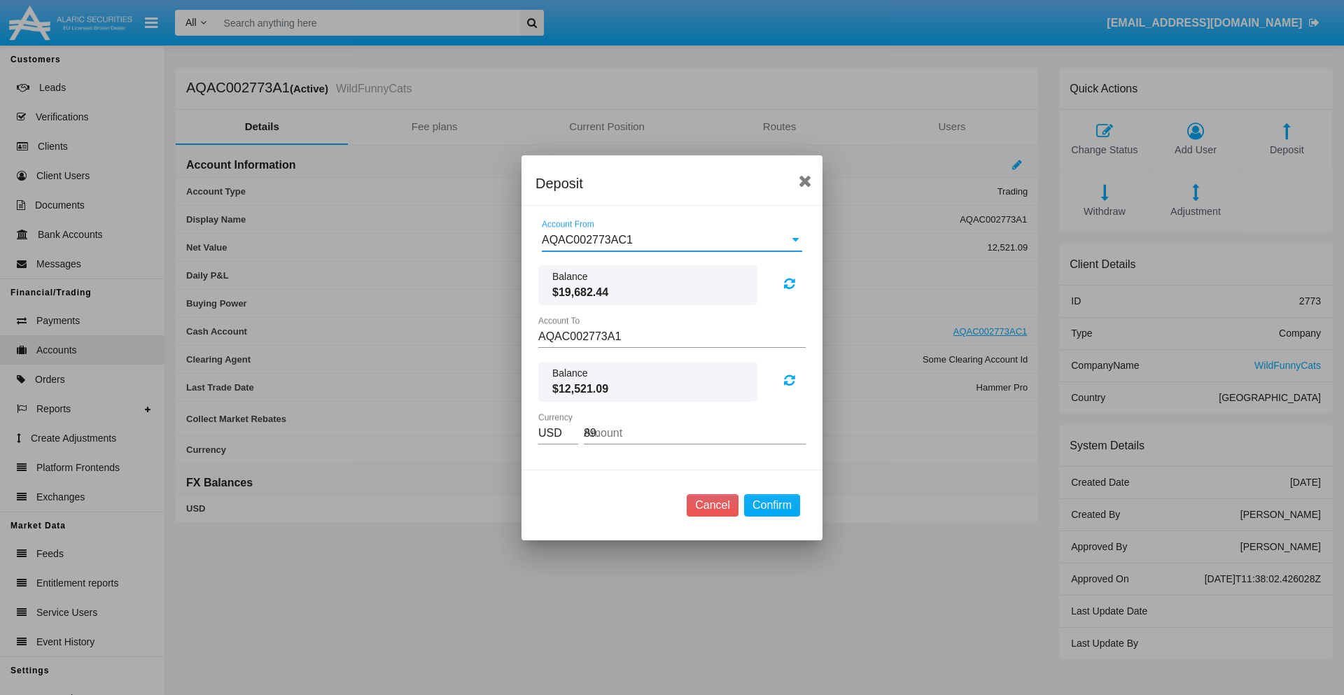
type input "89.4"
click at [772, 505] on button "Confirm" at bounding box center [772, 505] width 56 height 22
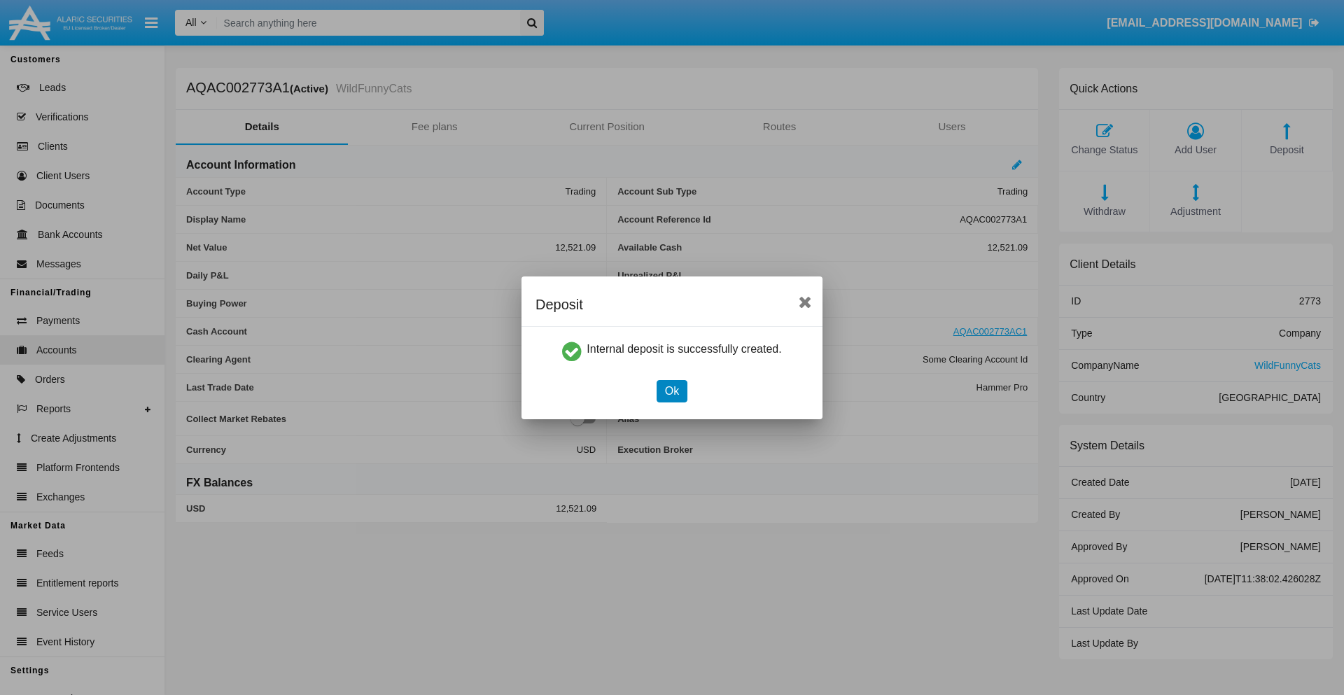
click at [672, 391] on button "Ok" at bounding box center [672, 391] width 31 height 22
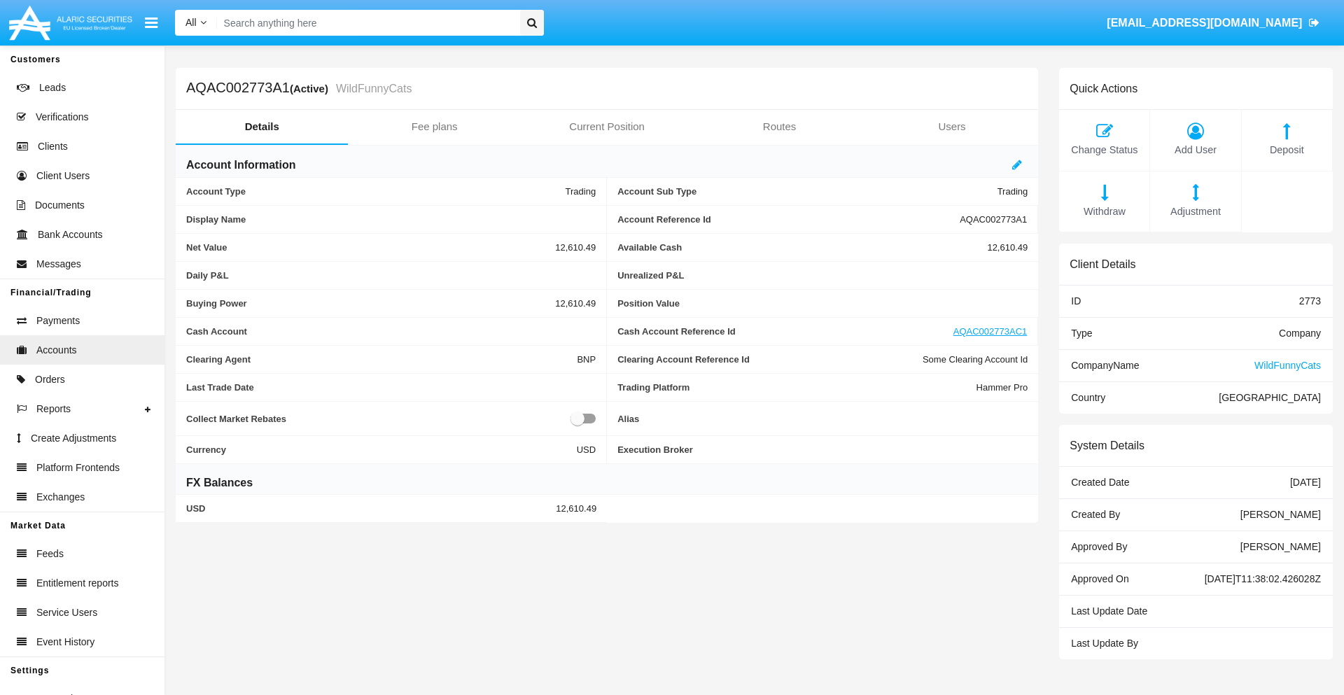
click at [1104, 211] on span "Withdraw" at bounding box center [1104, 211] width 76 height 15
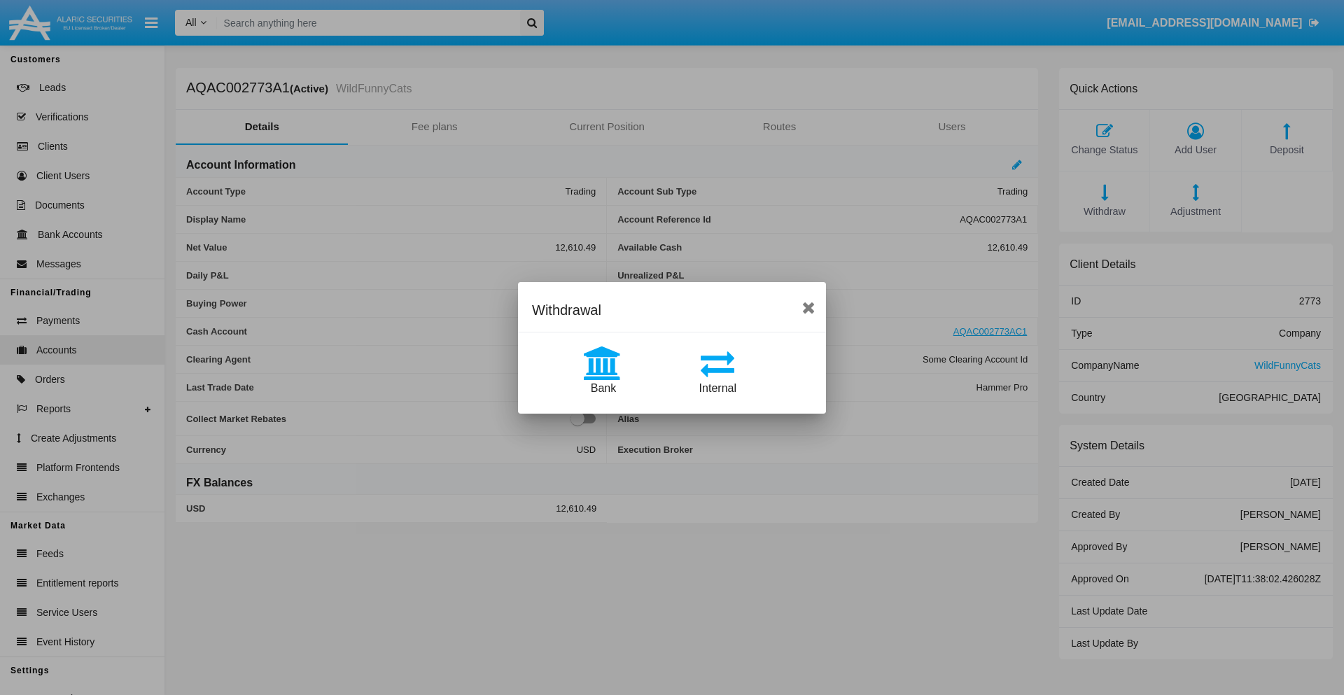
click at [718, 388] on span "Internal" at bounding box center [718, 388] width 37 height 12
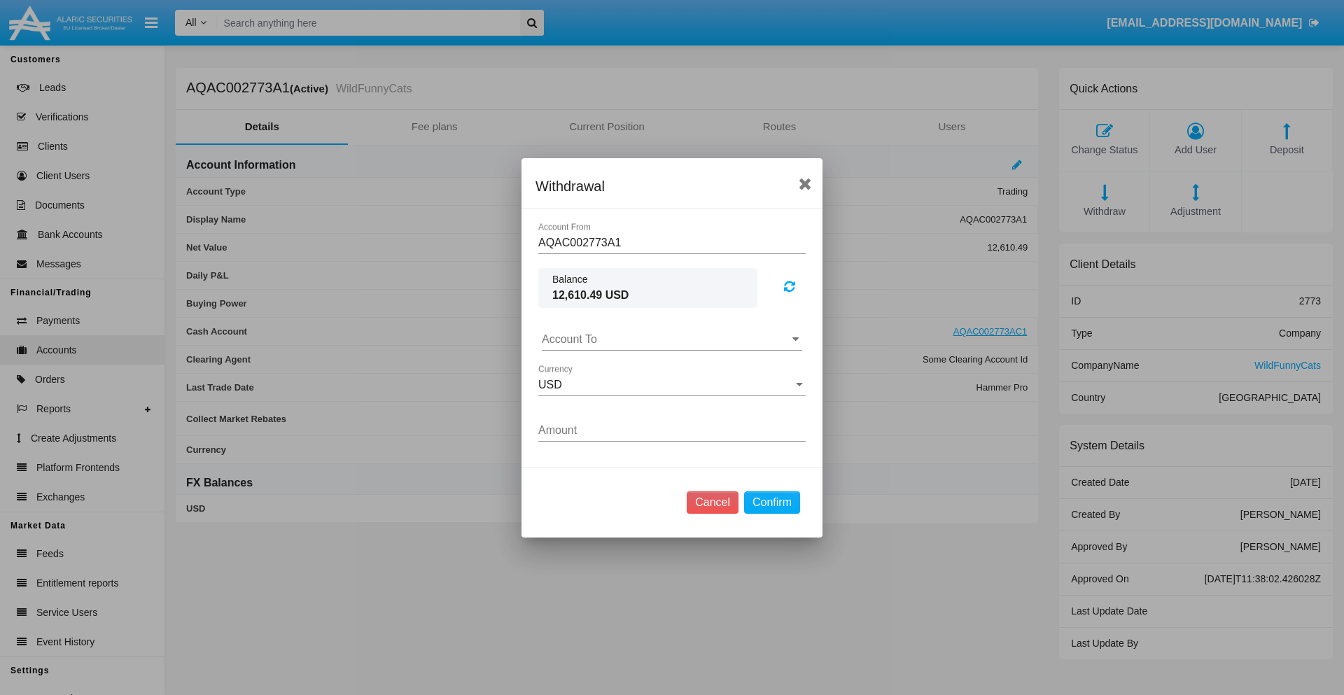
click at [672, 339] on input "Account To" at bounding box center [672, 339] width 260 height 13
click at [602, 401] on span "AQAC002773AC1" at bounding box center [602, 401] width 91 height 12
type input "AQAC002773AC1"
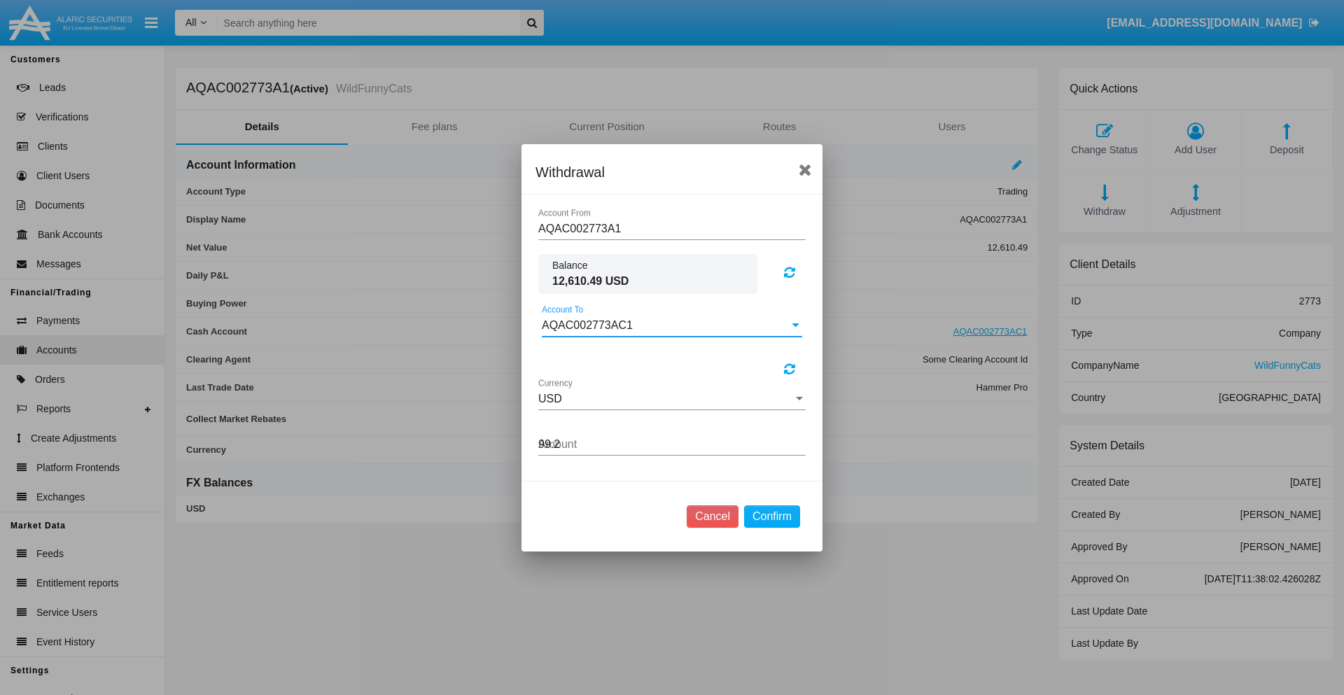
type input "99.24"
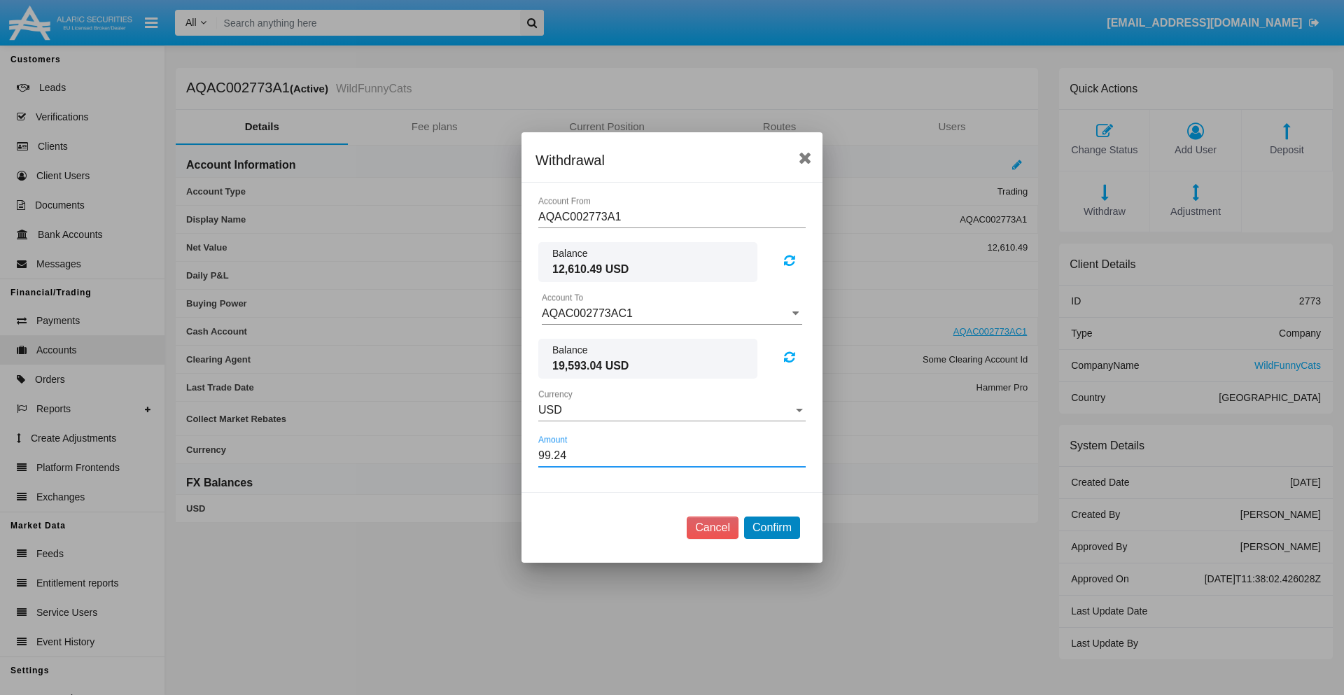
click at [772, 528] on button "Confirm" at bounding box center [772, 528] width 56 height 22
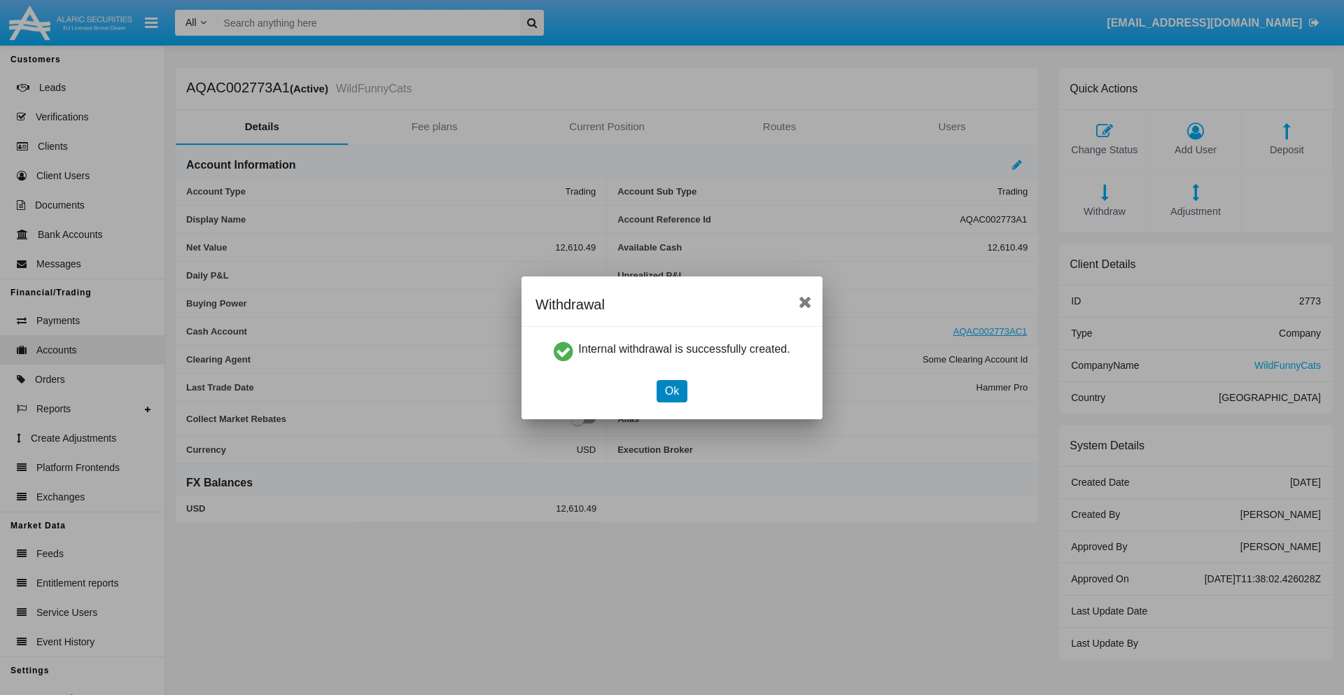
click at [672, 391] on button "Ok" at bounding box center [672, 391] width 31 height 22
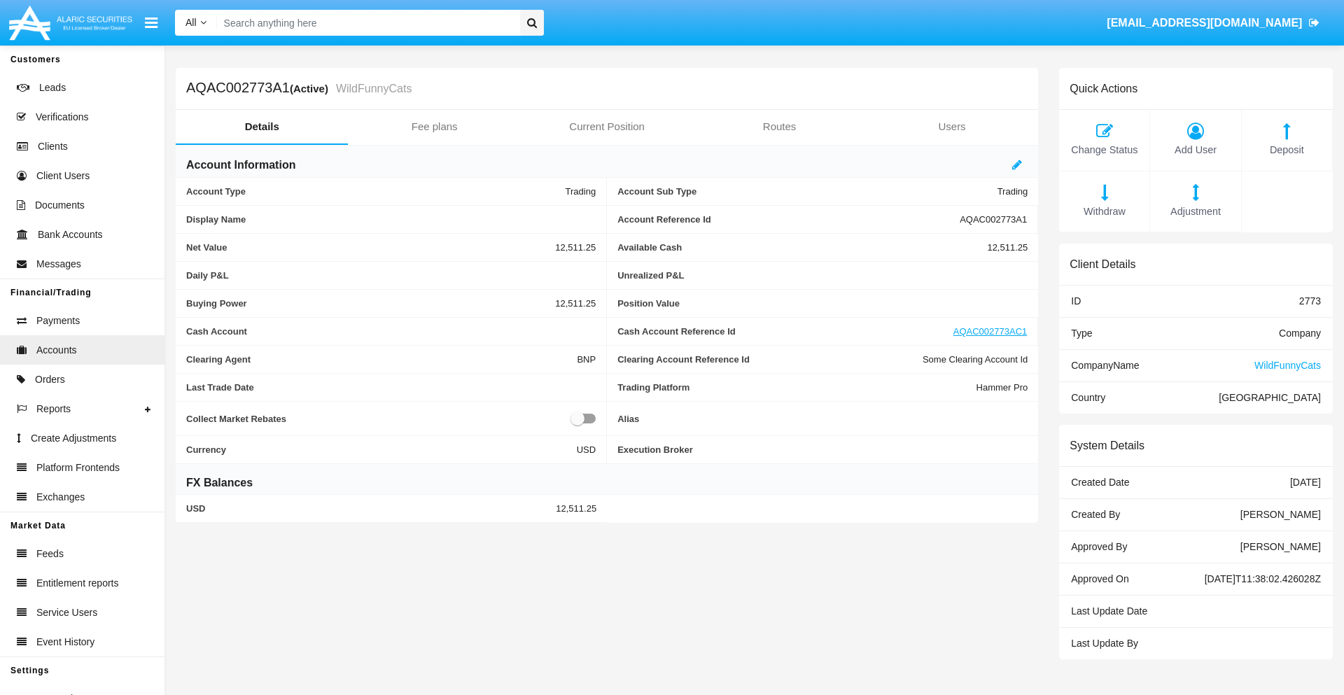
click at [1104, 211] on span "Withdraw" at bounding box center [1104, 211] width 76 height 15
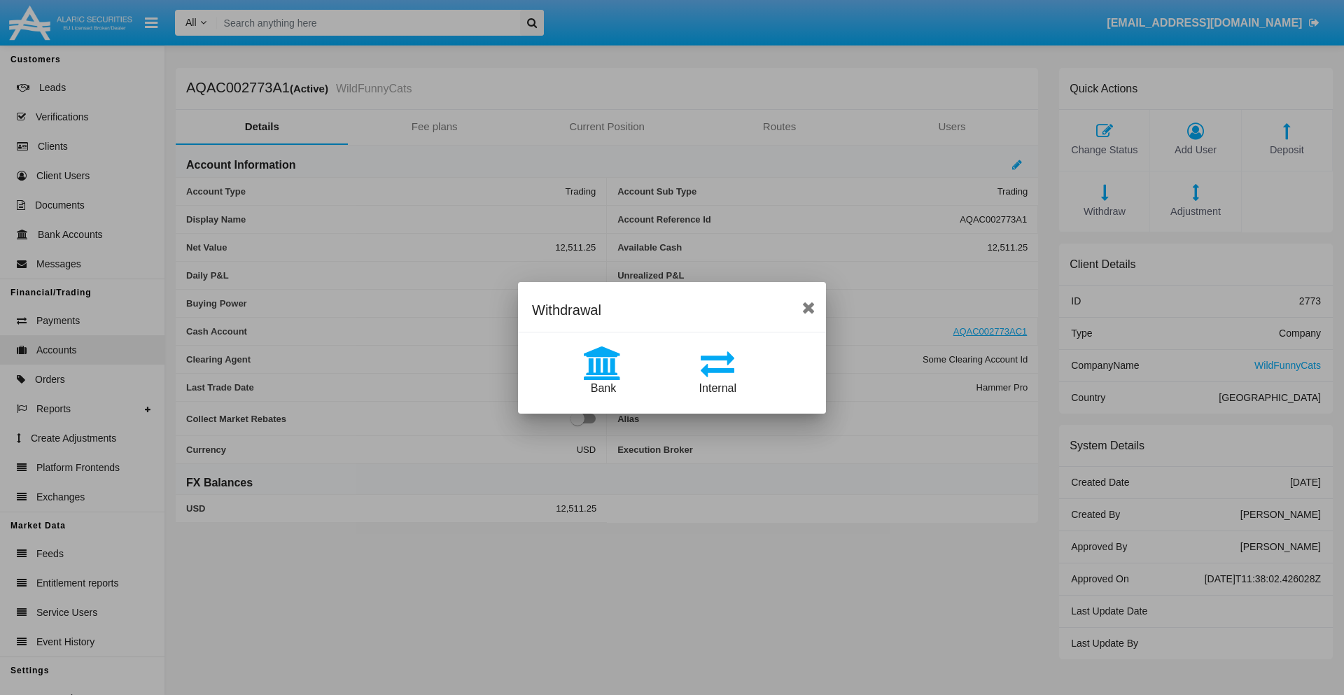
click at [603, 388] on span "Bank" at bounding box center [603, 388] width 25 height 12
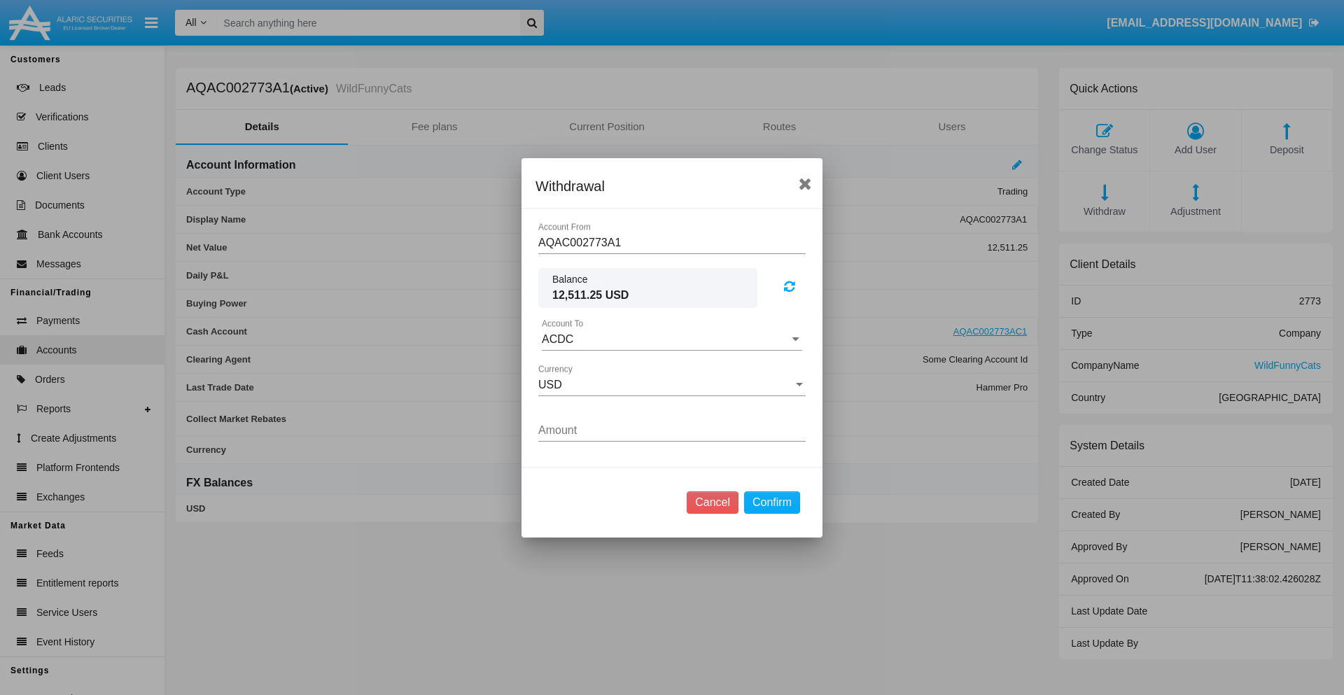
click at [672, 339] on input "ACDC" at bounding box center [672, 339] width 260 height 13
click at [572, 367] on span "ACDC" at bounding box center [573, 367] width 32 height 12
type input "ACDC"
type input "73.1"
click at [772, 502] on button "Confirm" at bounding box center [772, 503] width 56 height 22
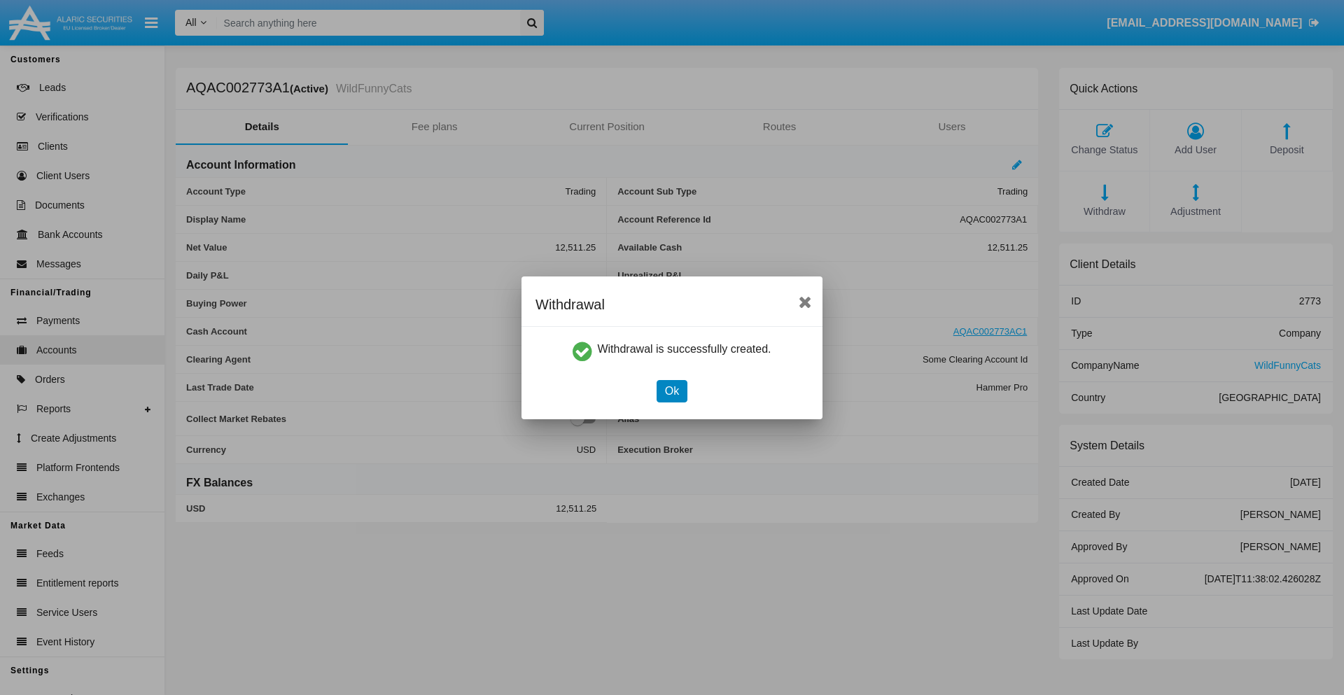
click at [672, 391] on button "Ok" at bounding box center [672, 391] width 31 height 22
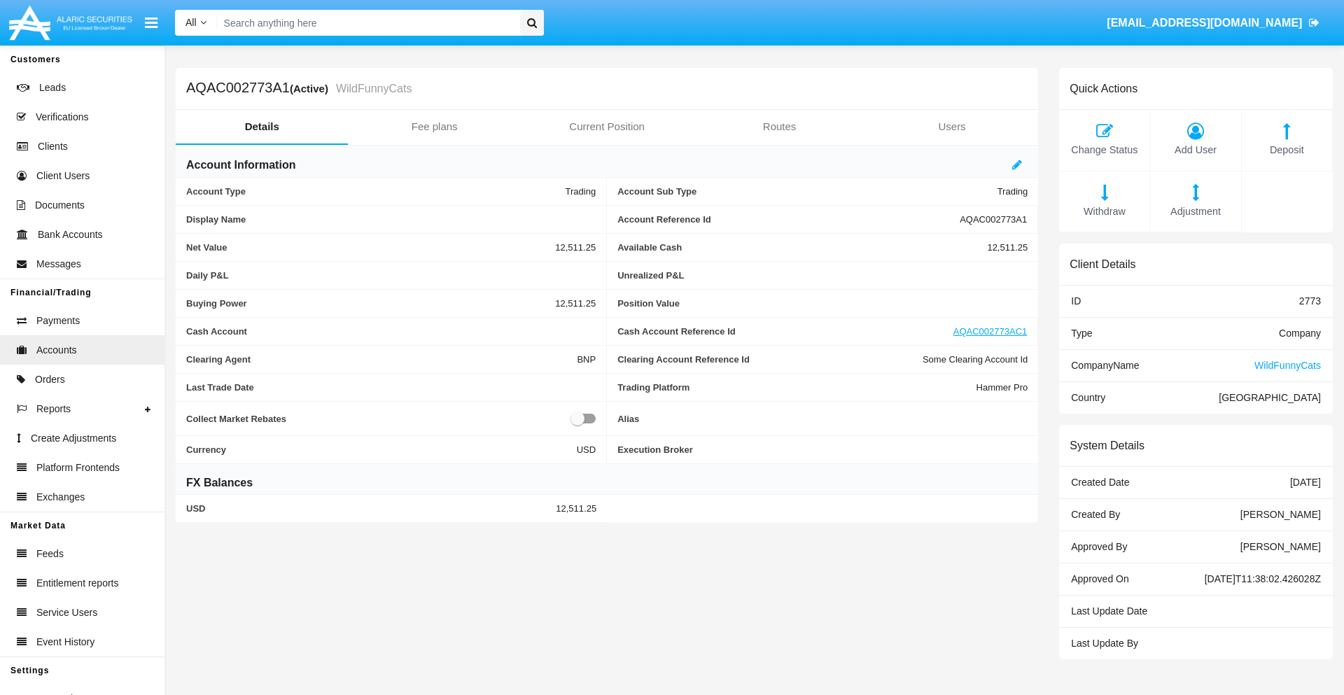
click at [1196, 211] on span "Adjustment" at bounding box center [1196, 211] width 76 height 15
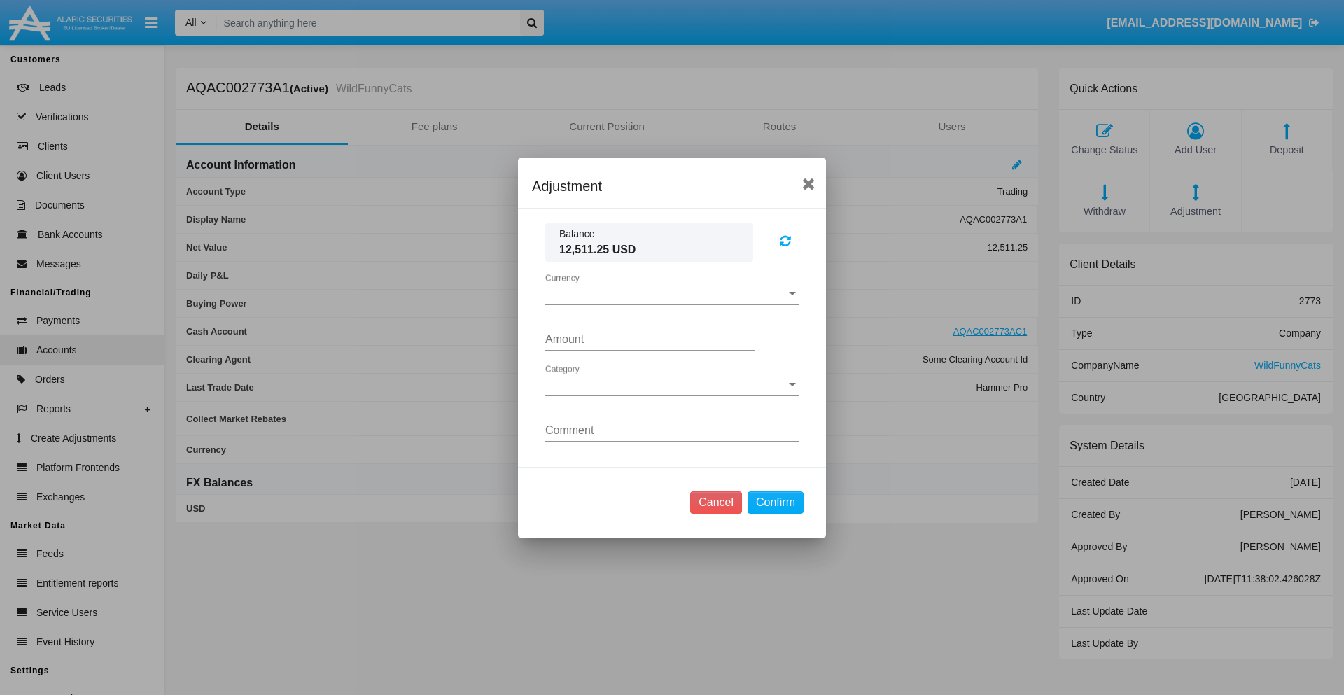
click at [672, 293] on span "Currency" at bounding box center [665, 294] width 241 height 13
click at [672, 304] on span "USD" at bounding box center [671, 305] width 253 height 34
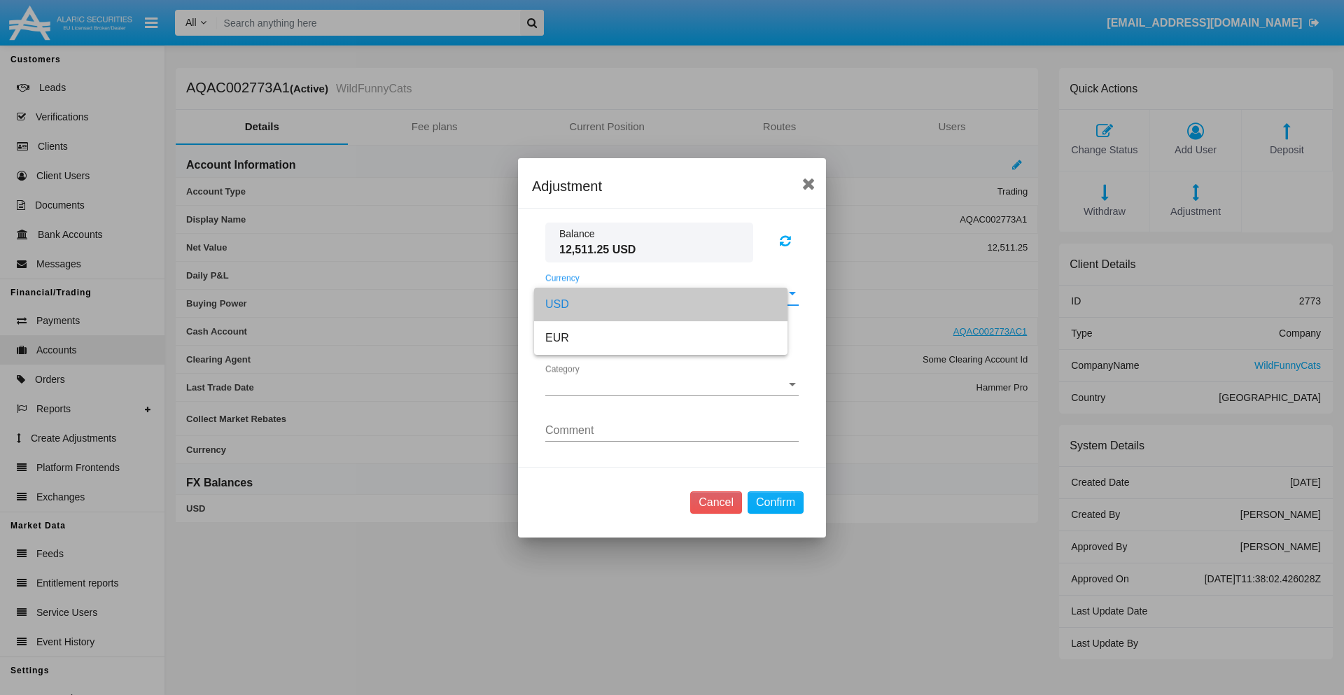
click at [672, 384] on span "Category" at bounding box center [665, 385] width 241 height 13
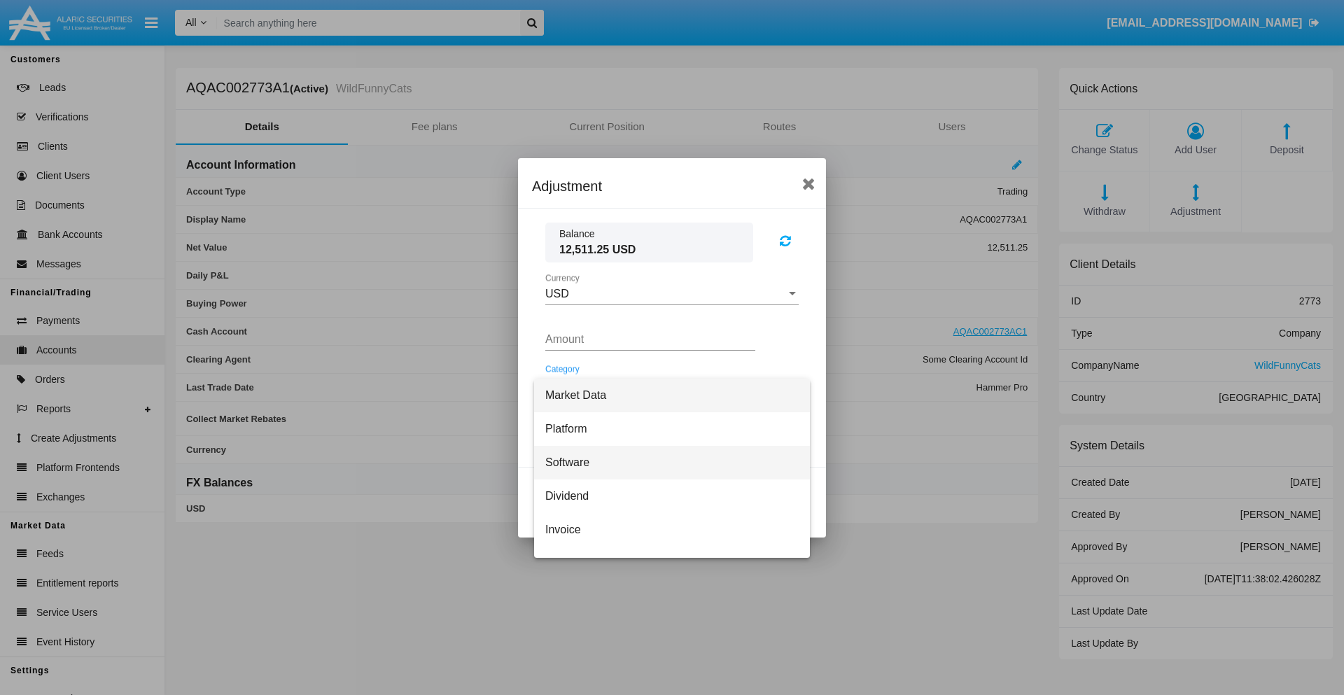
click at [667, 462] on span "Software" at bounding box center [671, 463] width 253 height 34
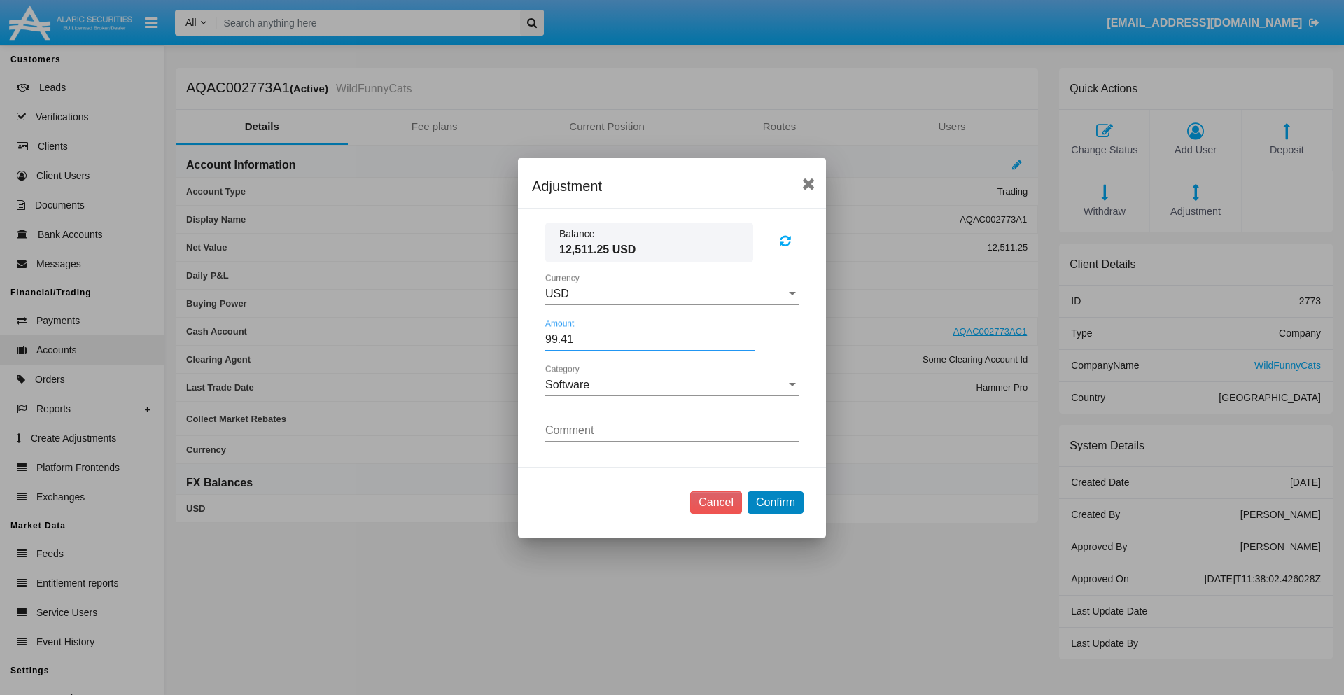
click at [775, 502] on button "Confirm" at bounding box center [776, 503] width 56 height 22
type input "99.4100"
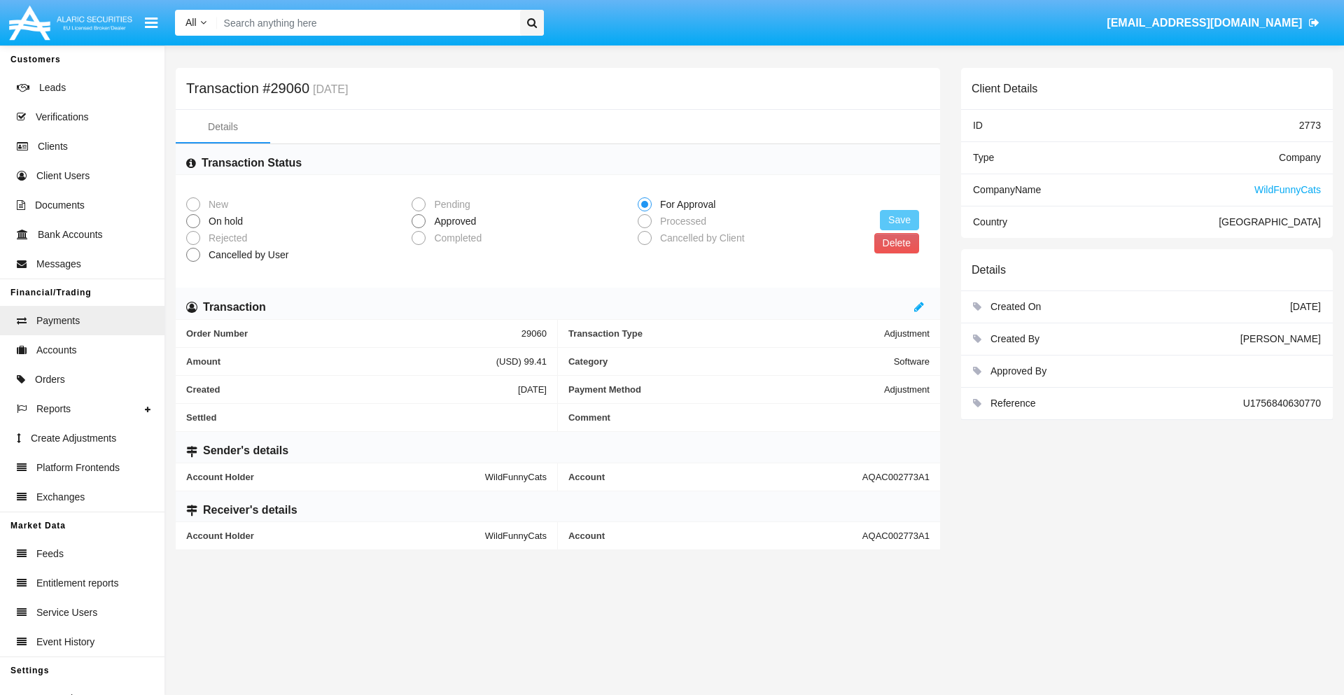
click at [452, 221] on span "Approved" at bounding box center [453, 221] width 54 height 15
click at [419, 228] on input "Approved" at bounding box center [418, 228] width 1 height 1
radio input "true"
click at [900, 220] on button "Save" at bounding box center [899, 220] width 39 height 20
click at [896, 243] on button "Delete" at bounding box center [897, 243] width 45 height 20
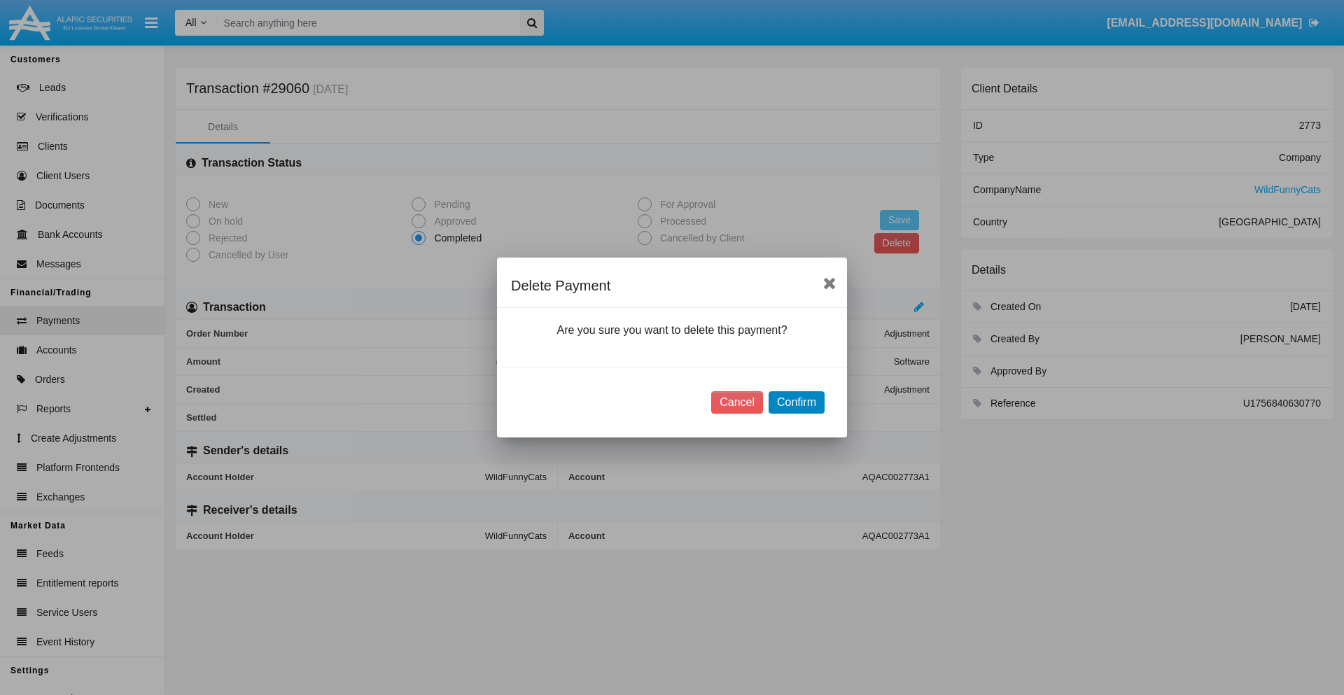
click at [796, 403] on button "Confirm" at bounding box center [797, 402] width 56 height 22
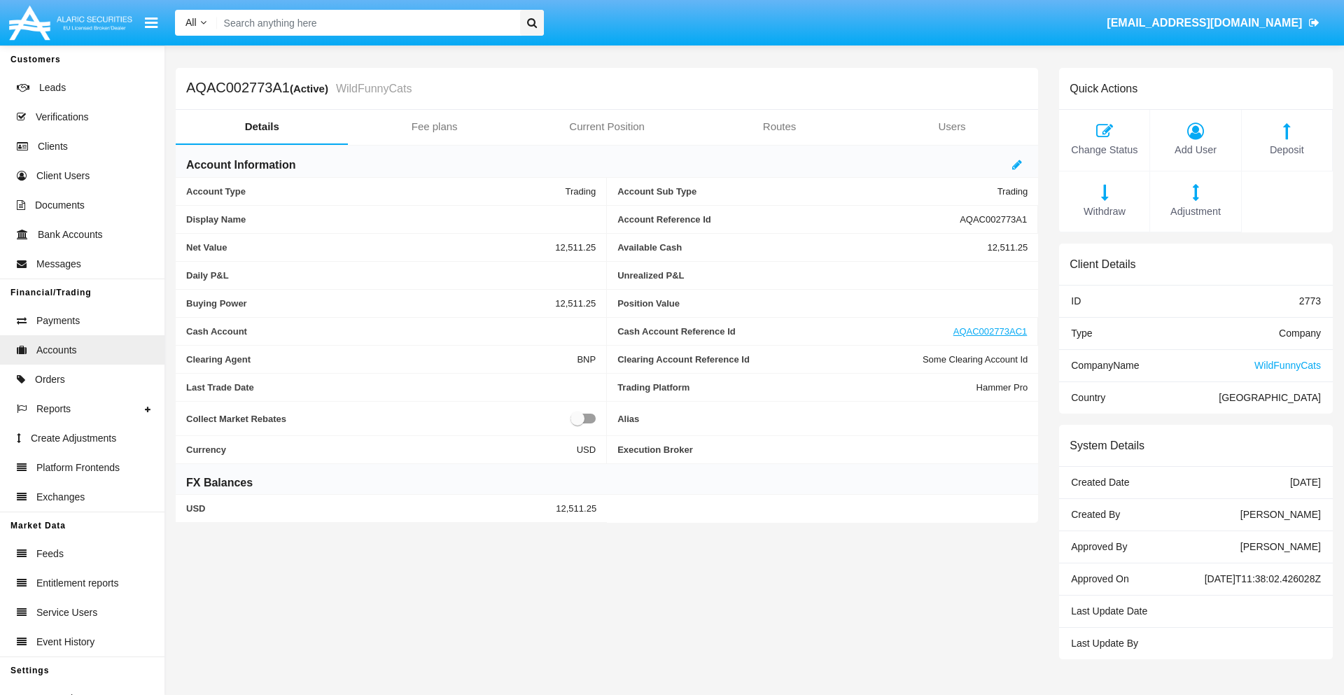
click at [1287, 150] on span "Deposit" at bounding box center [1287, 150] width 76 height 15
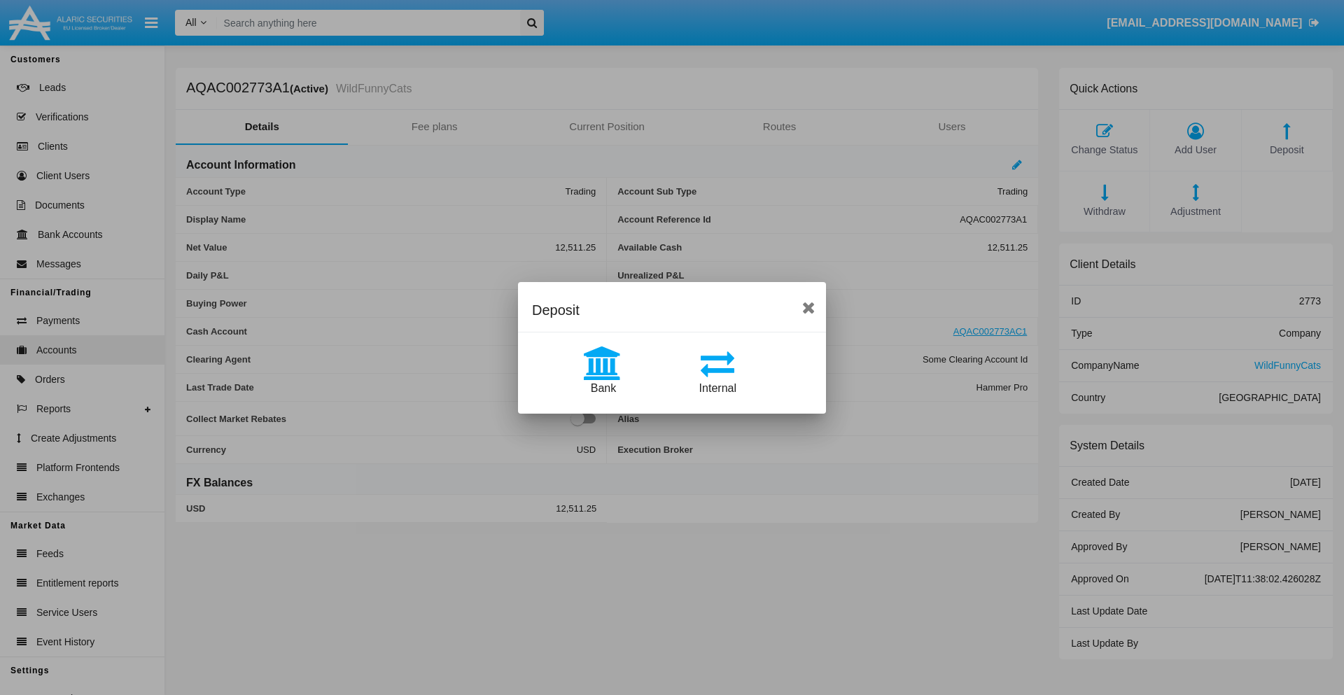
click at [603, 388] on span "Bank" at bounding box center [603, 388] width 25 height 12
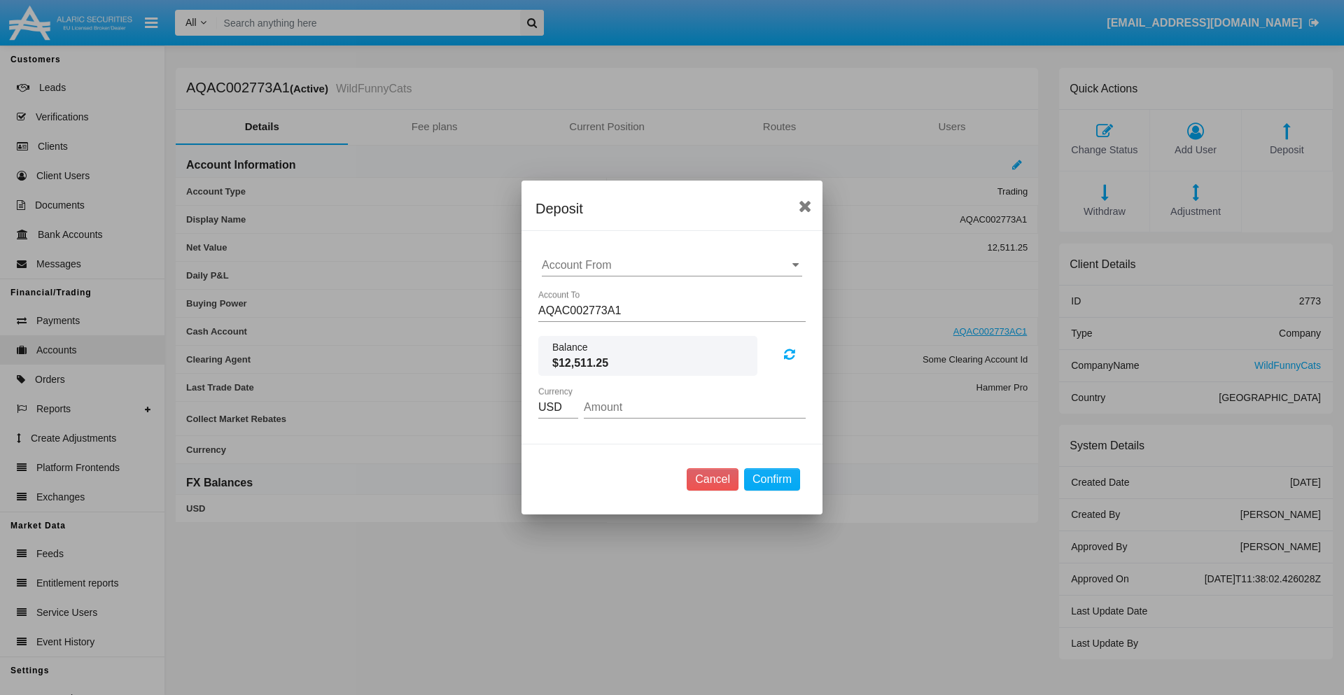
click at [672, 265] on input "Account From" at bounding box center [672, 265] width 260 height 13
click at [572, 293] on span "ACDC" at bounding box center [573, 293] width 32 height 12
type input "ACDC"
type input "97.71"
click at [772, 480] on button "Confirm" at bounding box center [772, 479] width 56 height 22
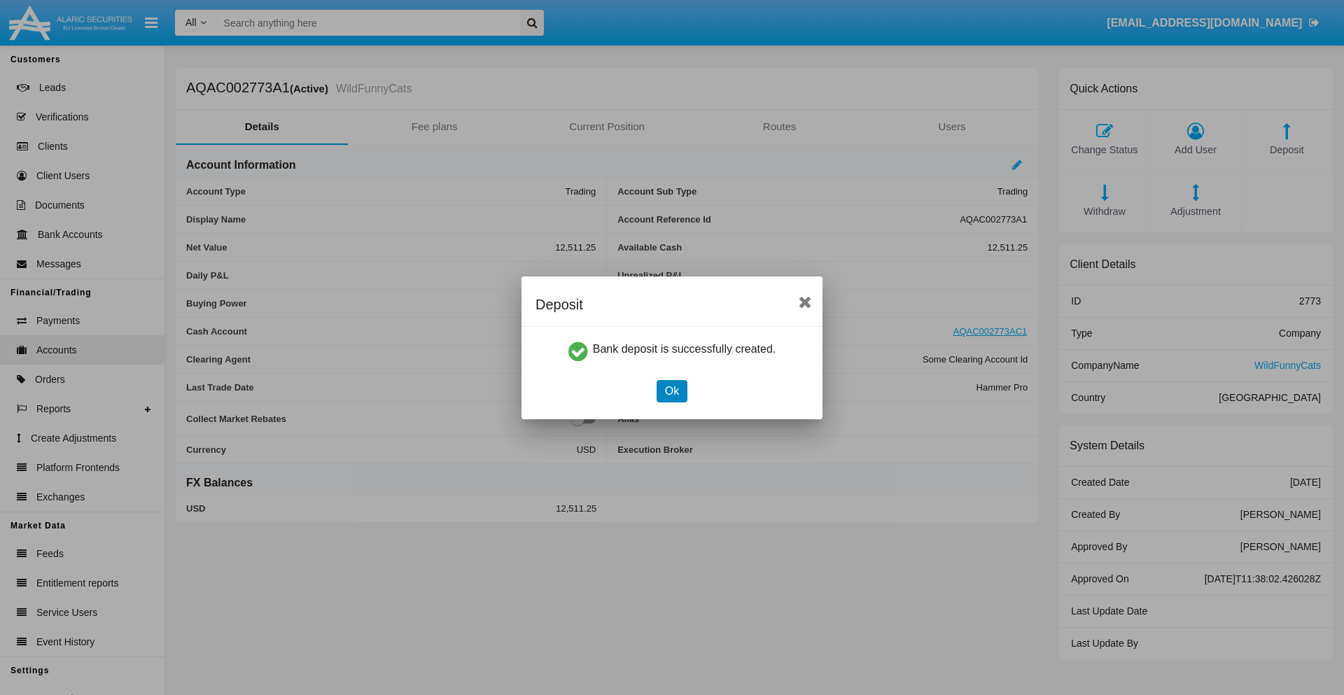
click at [672, 391] on button "Ok" at bounding box center [672, 391] width 31 height 22
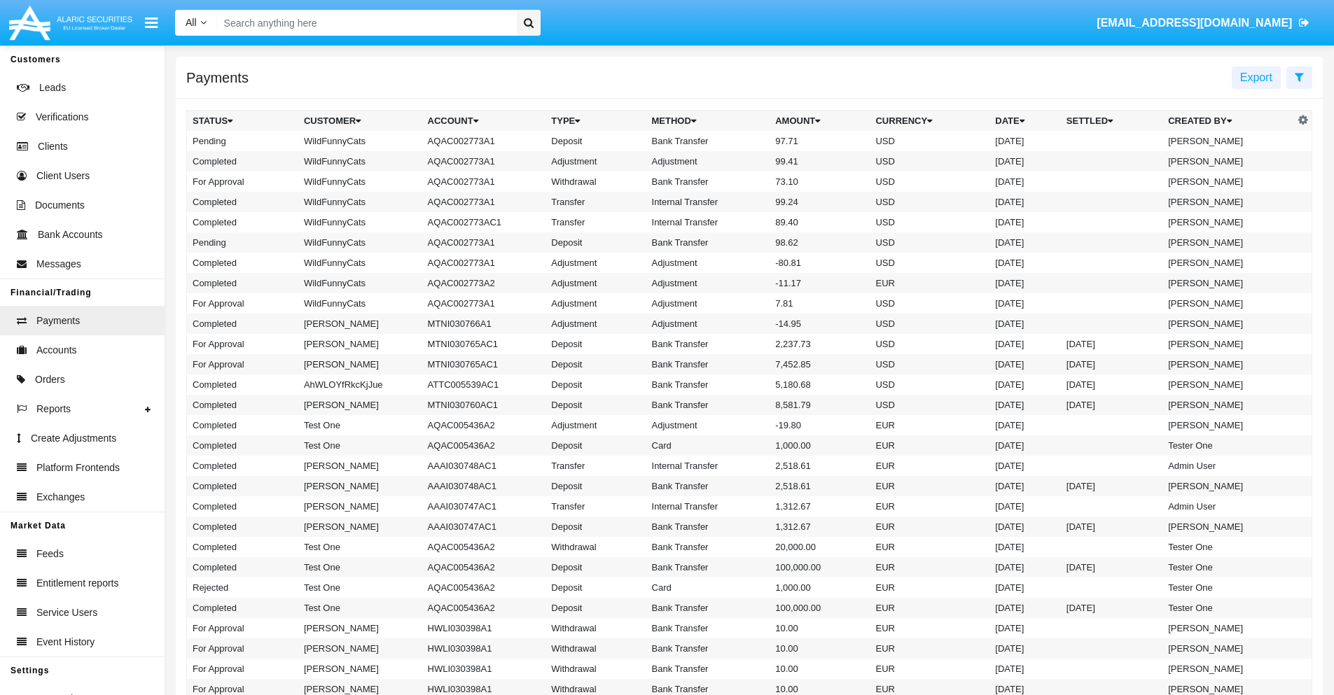
click at [749, 141] on td "Bank Transfer" at bounding box center [708, 141] width 124 height 20
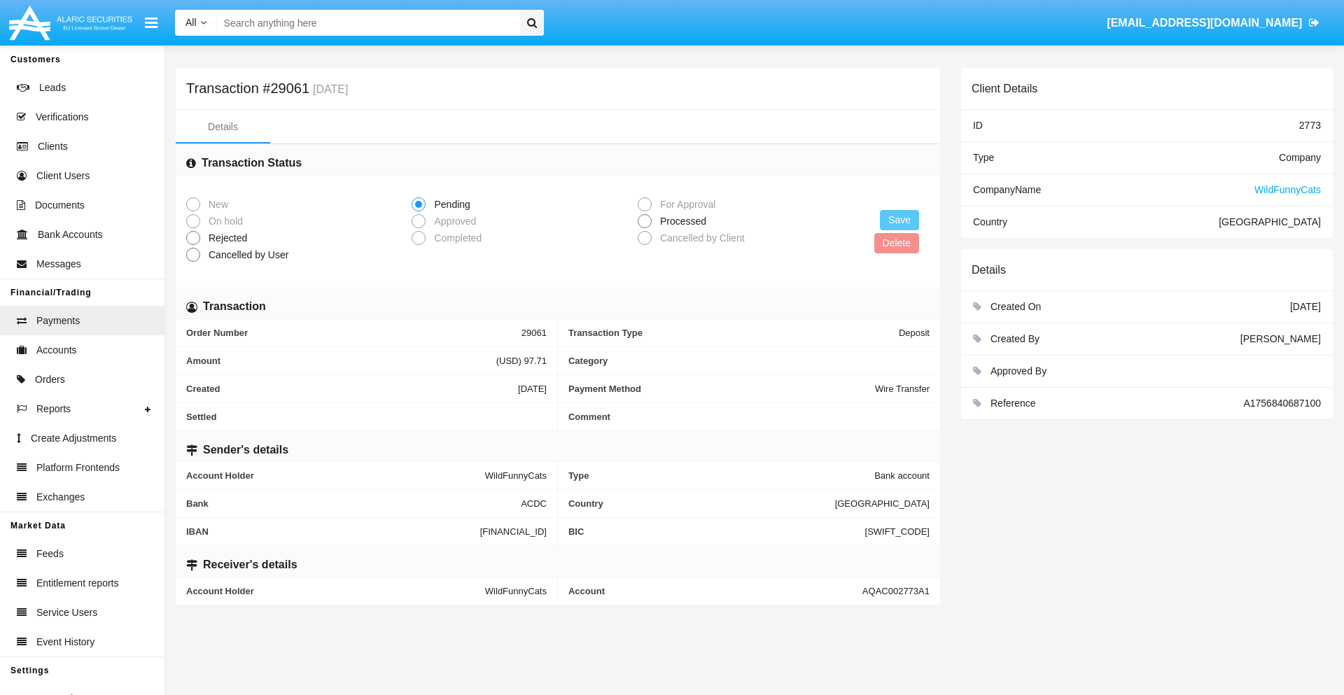
click at [681, 221] on span "Processed" at bounding box center [681, 221] width 58 height 15
click at [645, 228] on input "Processed" at bounding box center [644, 228] width 1 height 1
radio input "true"
click at [900, 220] on button "Save" at bounding box center [899, 220] width 39 height 20
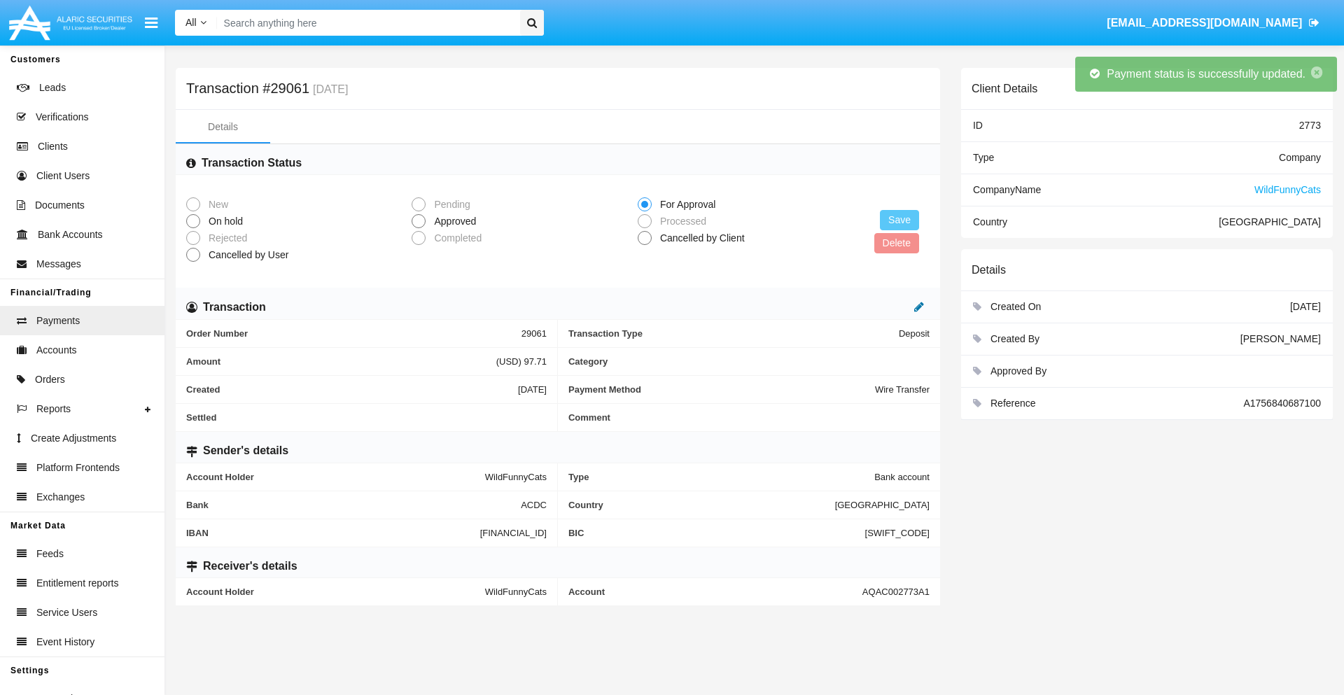
click at [919, 307] on icon at bounding box center [920, 306] width 10 height 11
type input "69.53"
click at [905, 307] on icon at bounding box center [905, 306] width 10 height 11
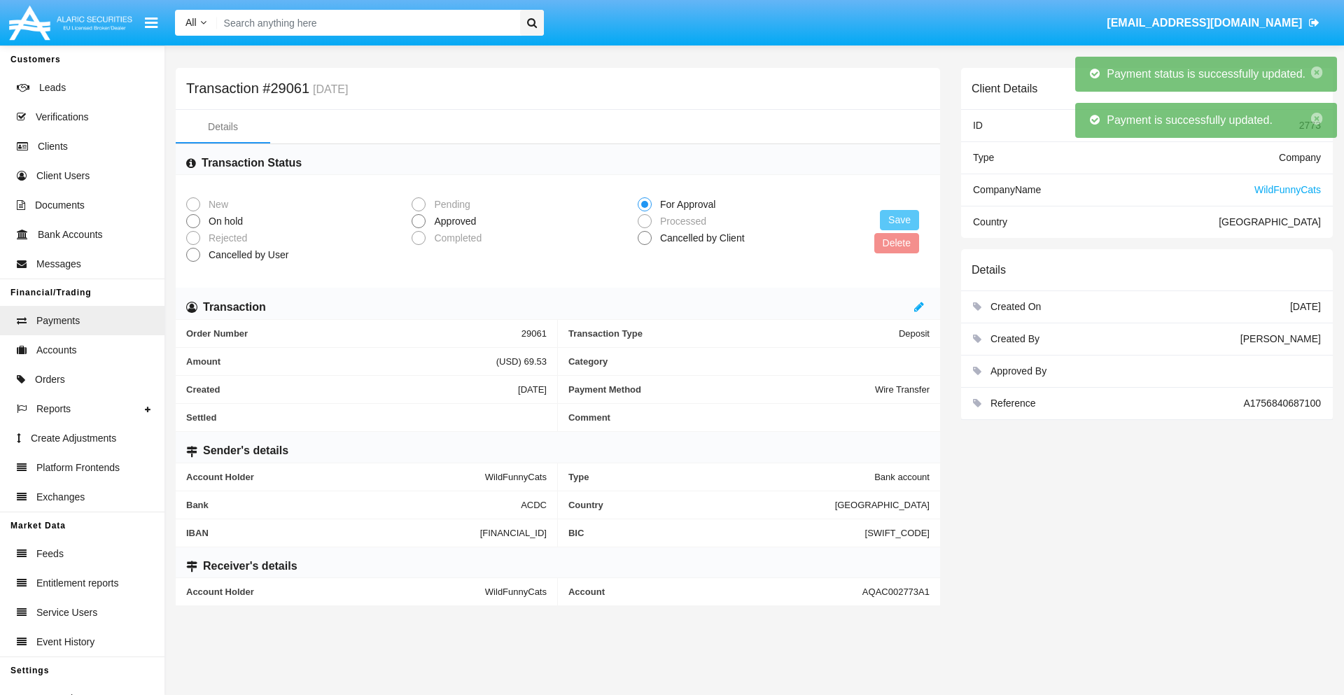
click at [452, 221] on span "Approved" at bounding box center [453, 221] width 54 height 15
click at [419, 228] on input "Approved" at bounding box center [418, 228] width 1 height 1
radio input "true"
click at [900, 220] on button "Save" at bounding box center [899, 220] width 39 height 20
